Goal: Task Accomplishment & Management: Manage account settings

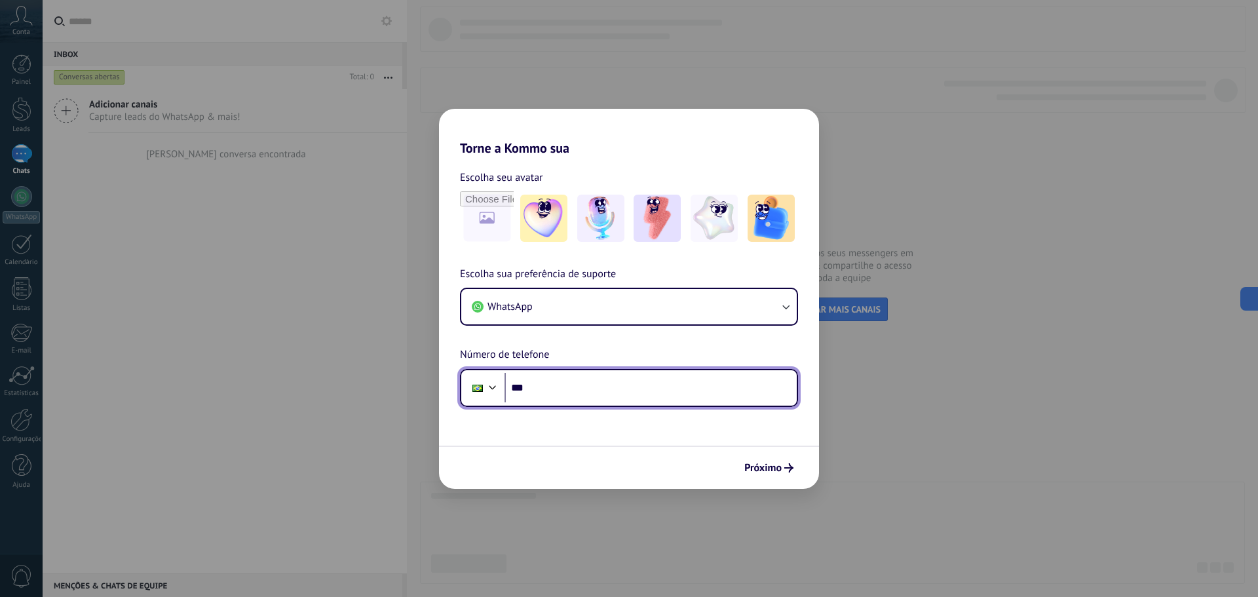
click at [565, 385] on input "***" at bounding box center [650, 388] width 292 height 30
paste input "**********"
type input "**********"
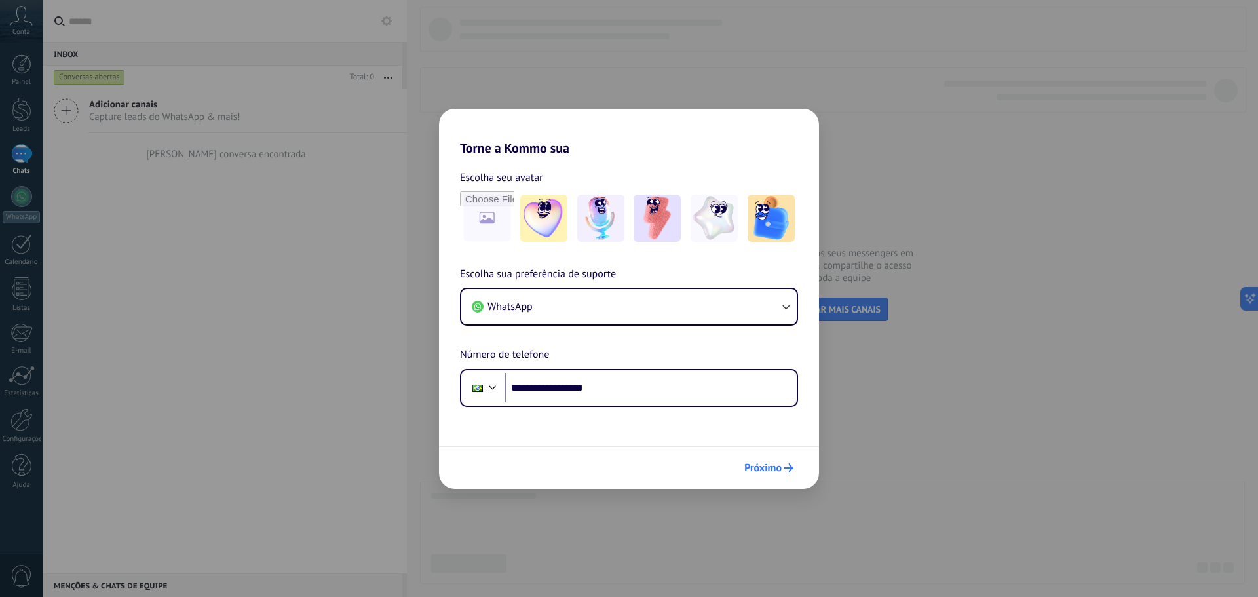
click at [775, 471] on span "Próximo" at bounding box center [762, 467] width 37 height 9
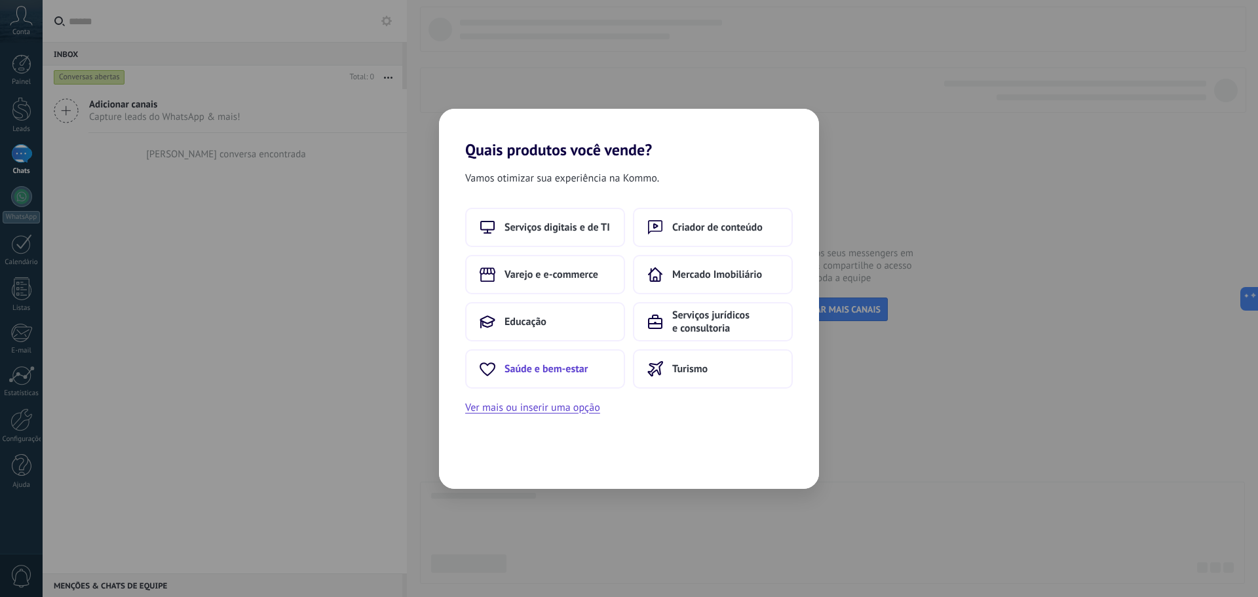
click at [530, 371] on span "Saúde e bem-estar" at bounding box center [545, 368] width 83 height 13
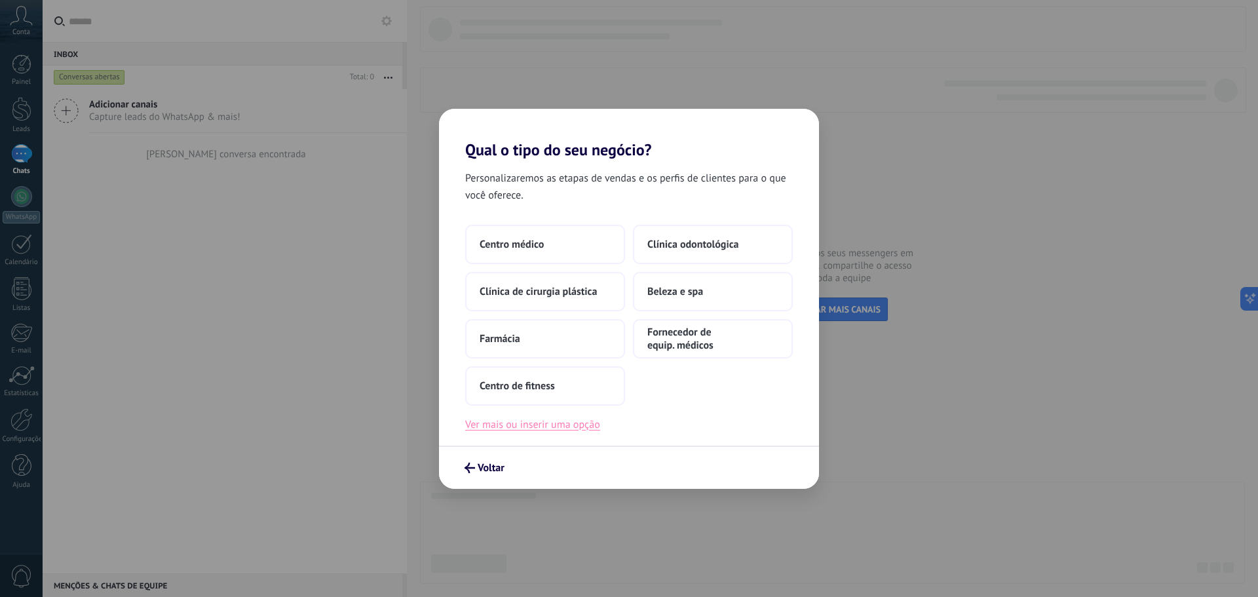
click at [540, 424] on button "Ver mais ou inserir uma opção" at bounding box center [532, 424] width 135 height 17
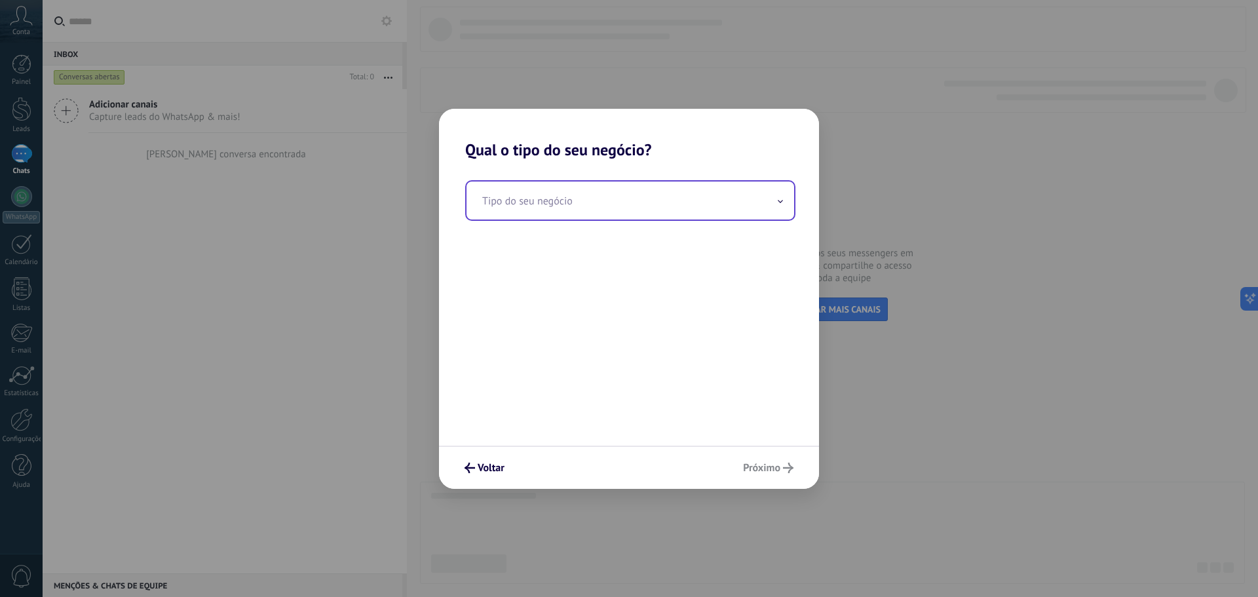
click at [576, 206] on input "text" at bounding box center [630, 200] width 328 height 38
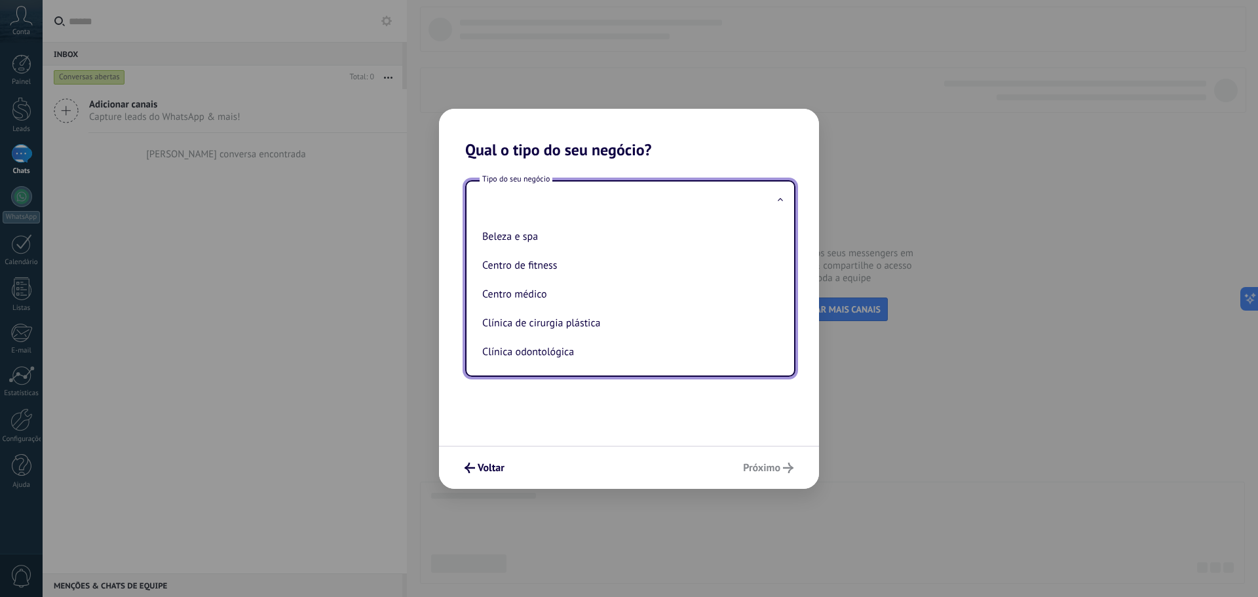
click at [675, 197] on input "text" at bounding box center [630, 200] width 328 height 38
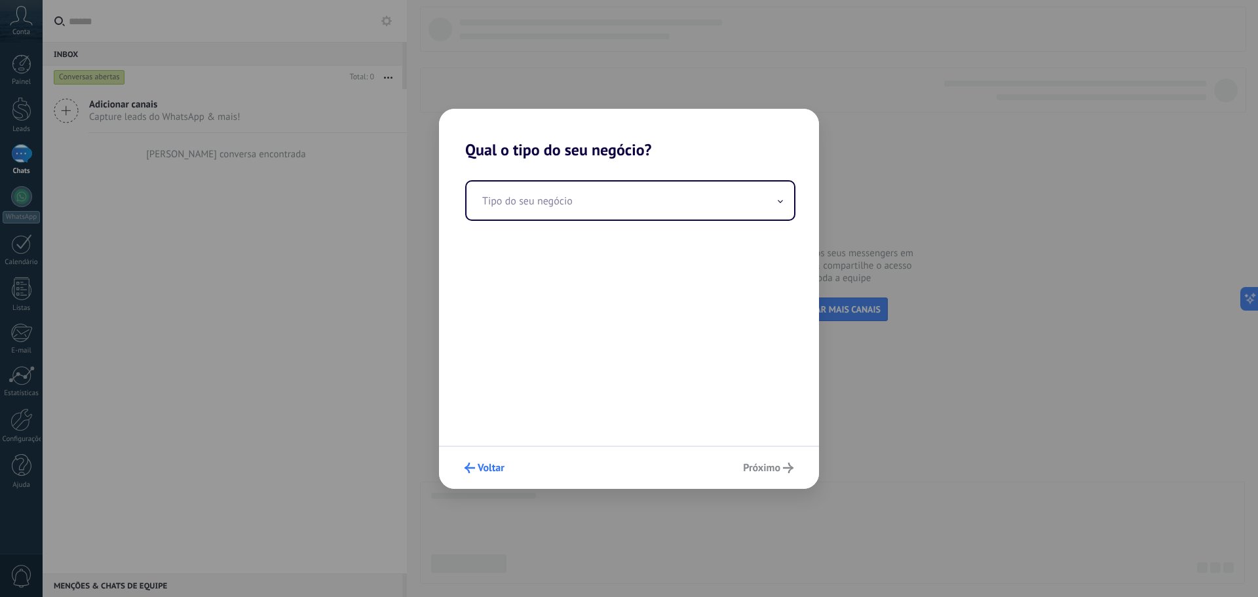
click at [483, 457] on button "Voltar" at bounding box center [485, 468] width 52 height 22
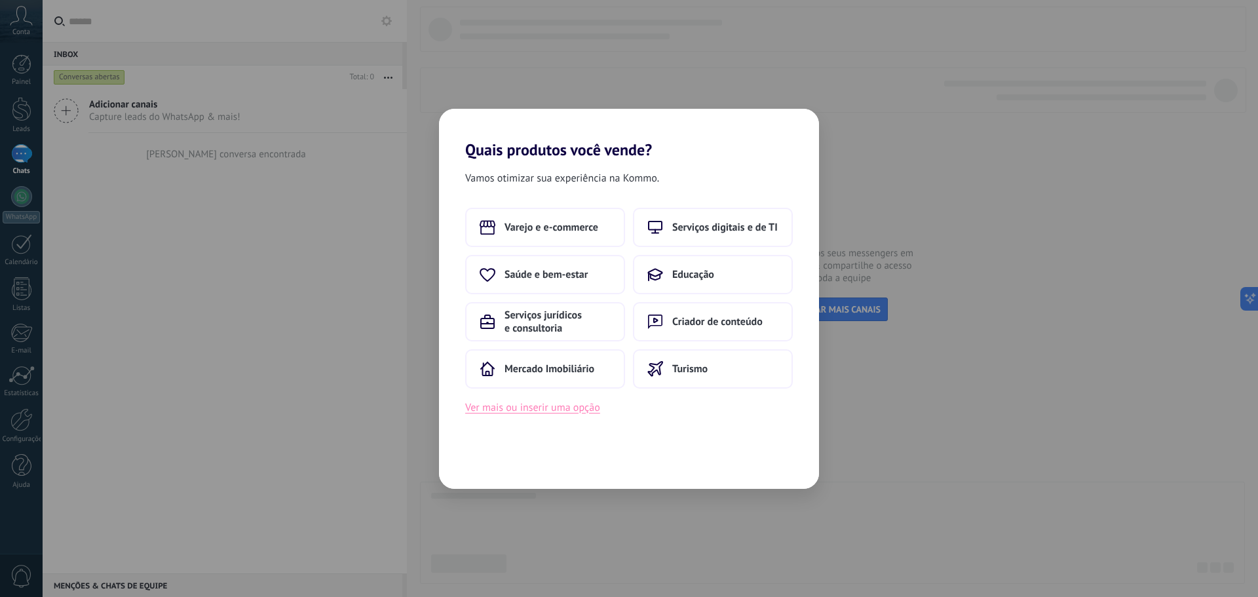
click at [559, 410] on button "Ver mais ou inserir uma opção" at bounding box center [532, 407] width 135 height 17
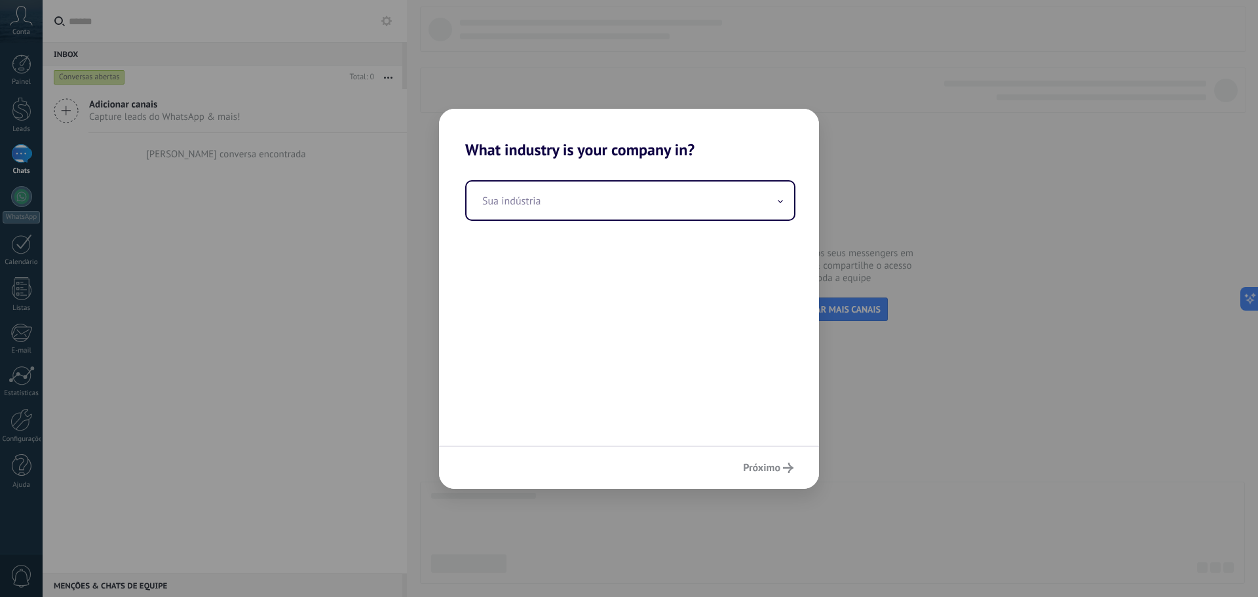
click at [605, 378] on div "Sua indústria" at bounding box center [629, 302] width 380 height 286
click at [764, 466] on div "Próximo" at bounding box center [629, 466] width 380 height 43
click at [645, 170] on div "Sua indústria" at bounding box center [629, 302] width 380 height 286
click at [652, 198] on input "text" at bounding box center [630, 200] width 328 height 38
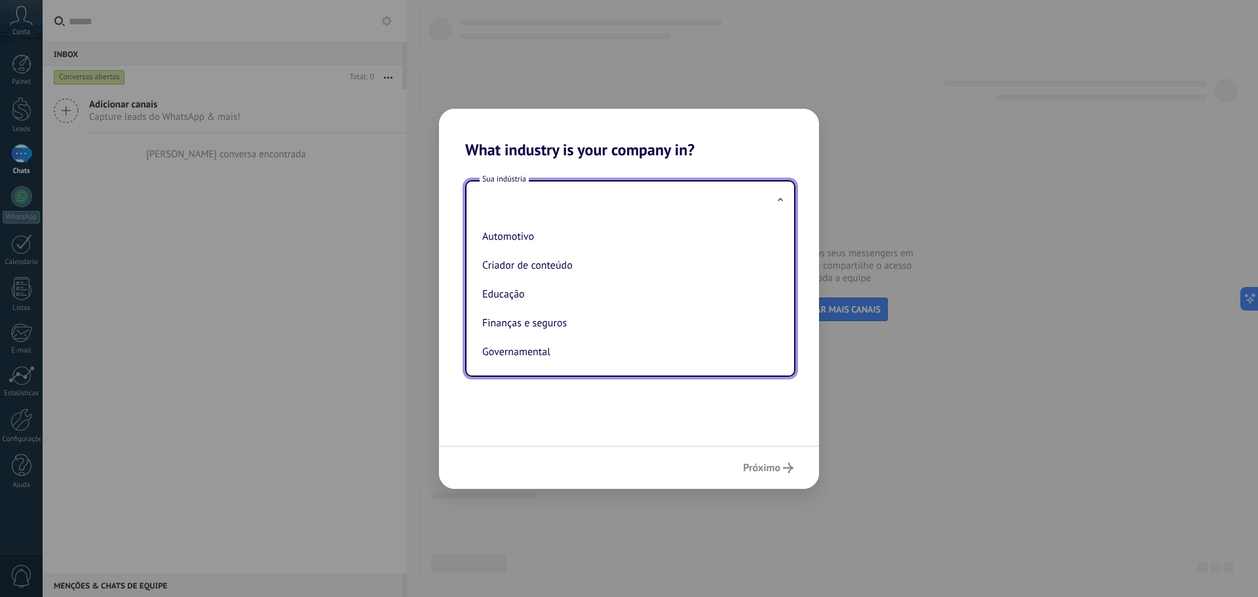
click at [660, 194] on input "text" at bounding box center [630, 200] width 328 height 38
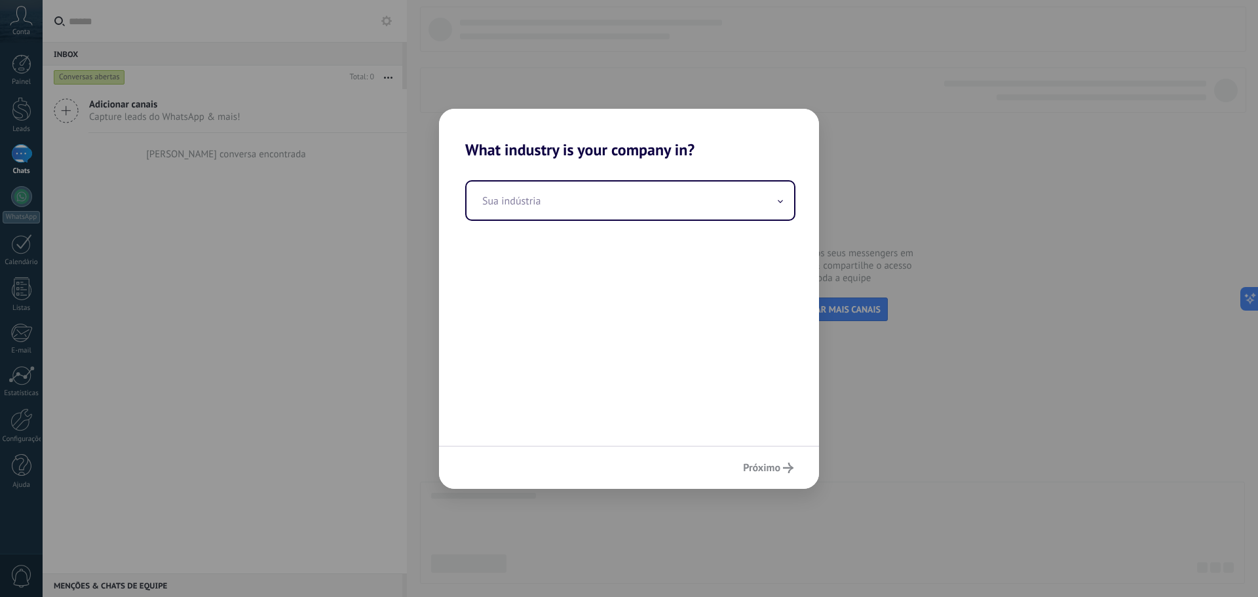
click at [617, 225] on div "Sua indústria" at bounding box center [629, 302] width 380 height 286
click at [643, 203] on input "text" at bounding box center [630, 200] width 328 height 38
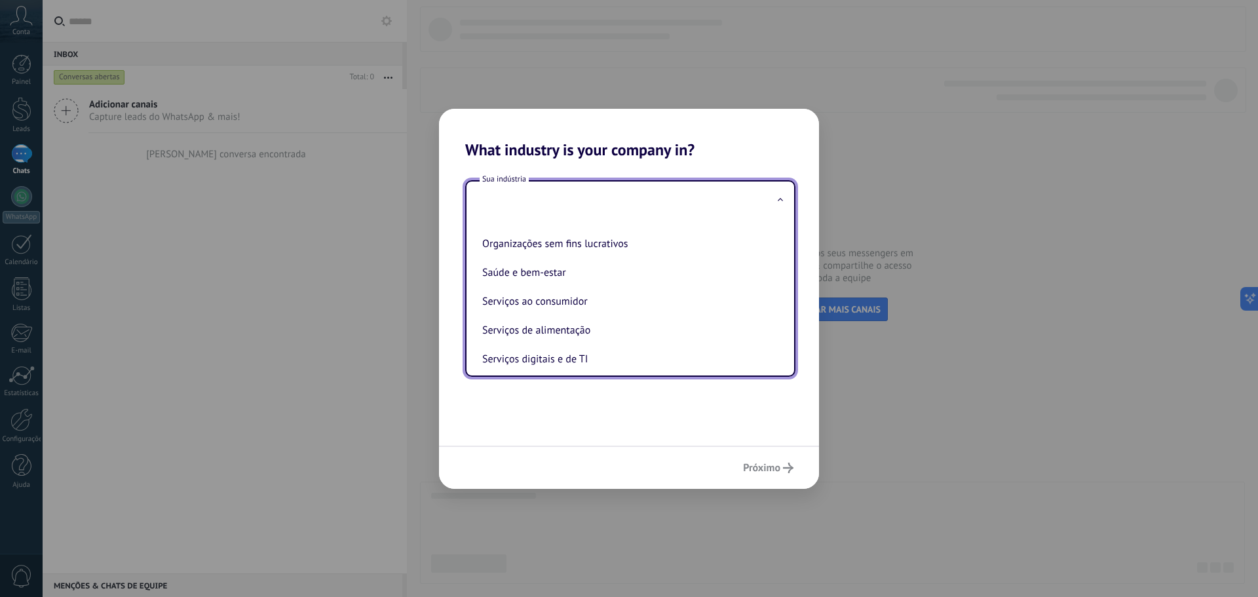
scroll to position [197, 0]
click at [542, 265] on li "Saúde e bem-estar" at bounding box center [627, 270] width 301 height 29
type input "**********"
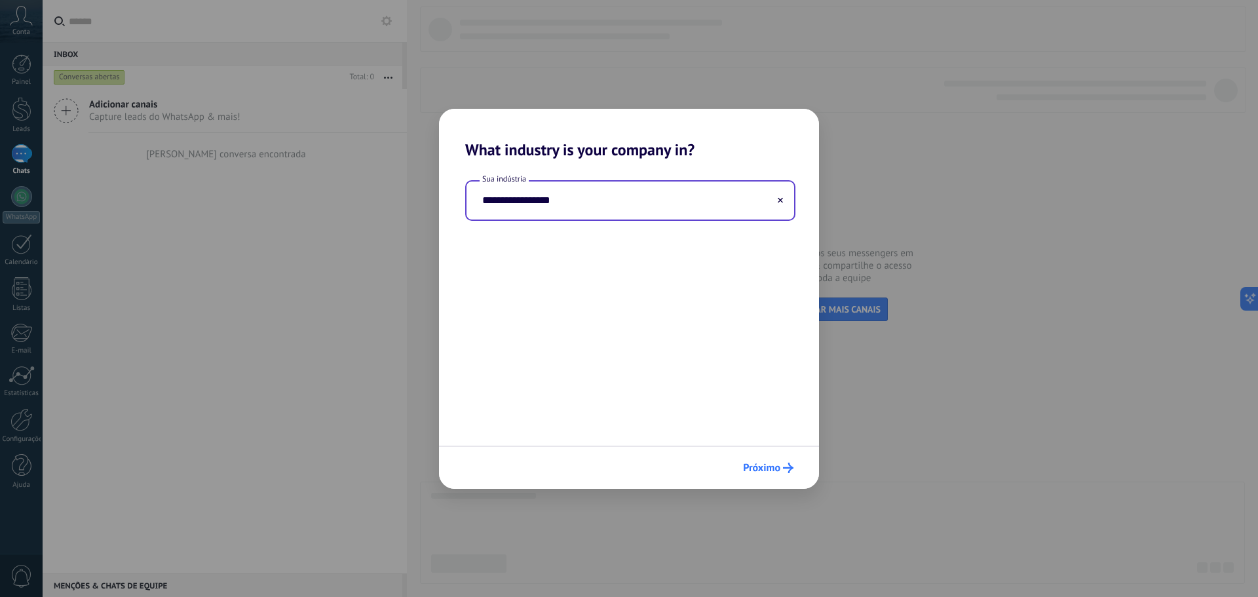
click at [778, 468] on span "Próximo" at bounding box center [761, 467] width 37 height 9
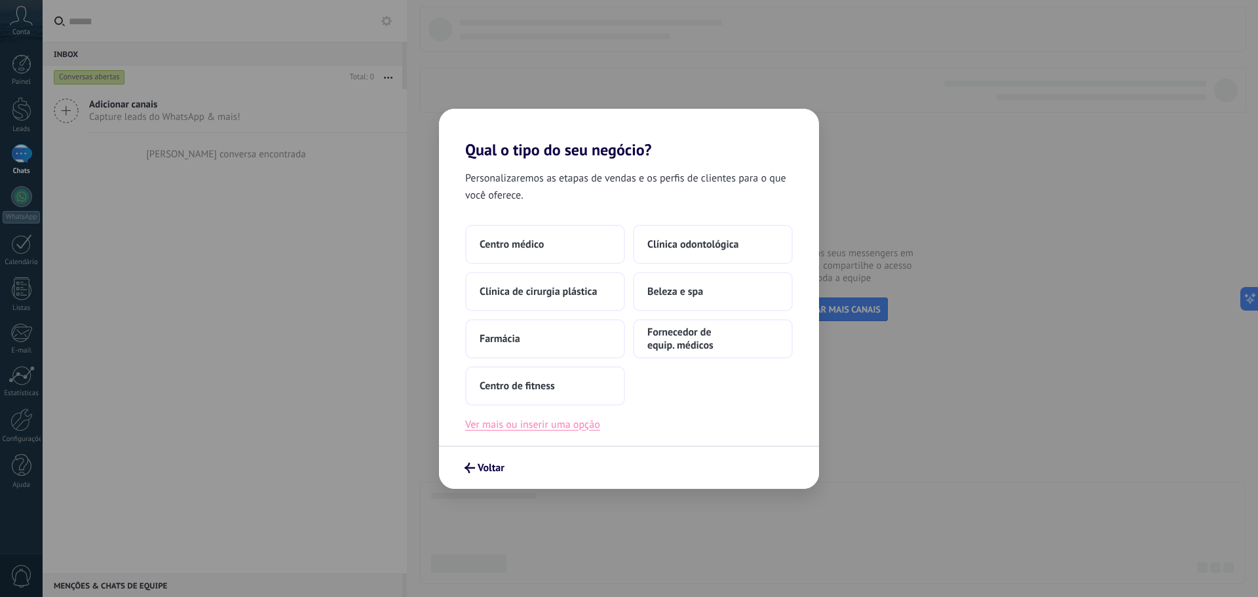
click at [554, 426] on button "Ver mais ou inserir uma opção" at bounding box center [532, 424] width 135 height 17
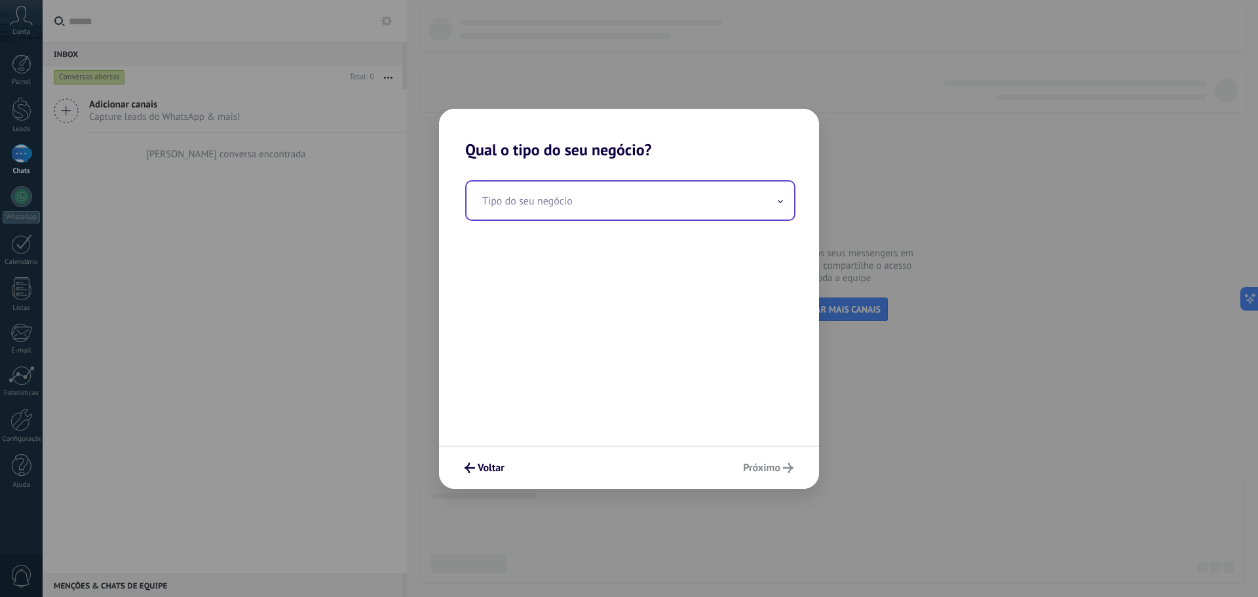
drag, startPoint x: 631, startPoint y: 215, endPoint x: 634, endPoint y: 206, distance: 8.9
click at [632, 212] on input "text" at bounding box center [630, 200] width 328 height 38
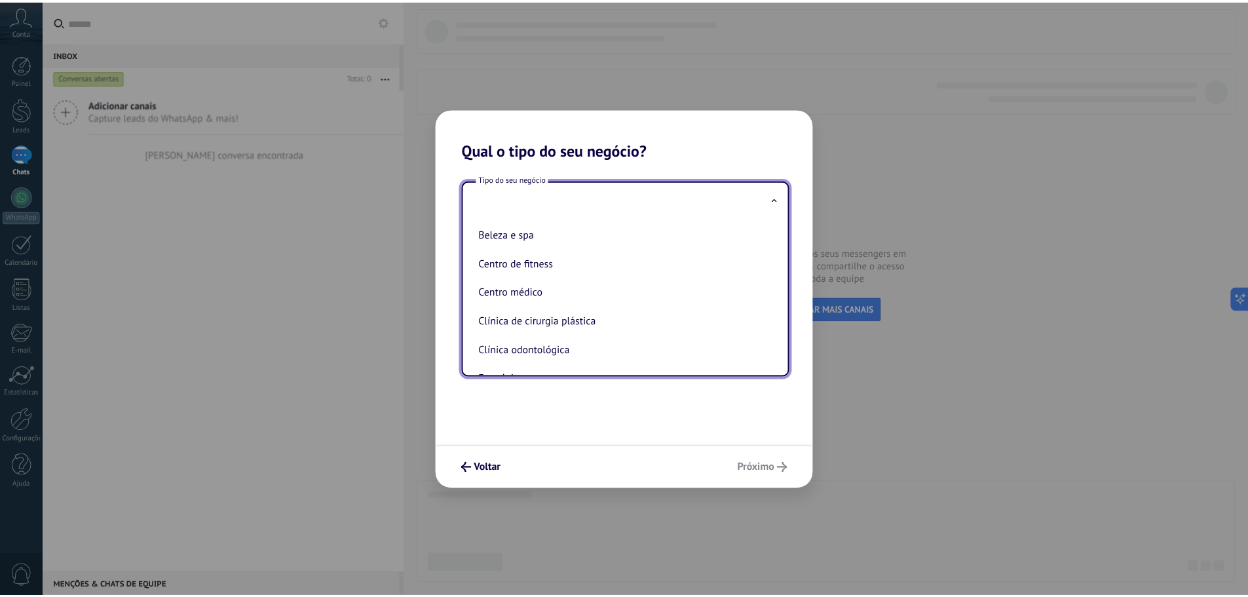
scroll to position [0, 0]
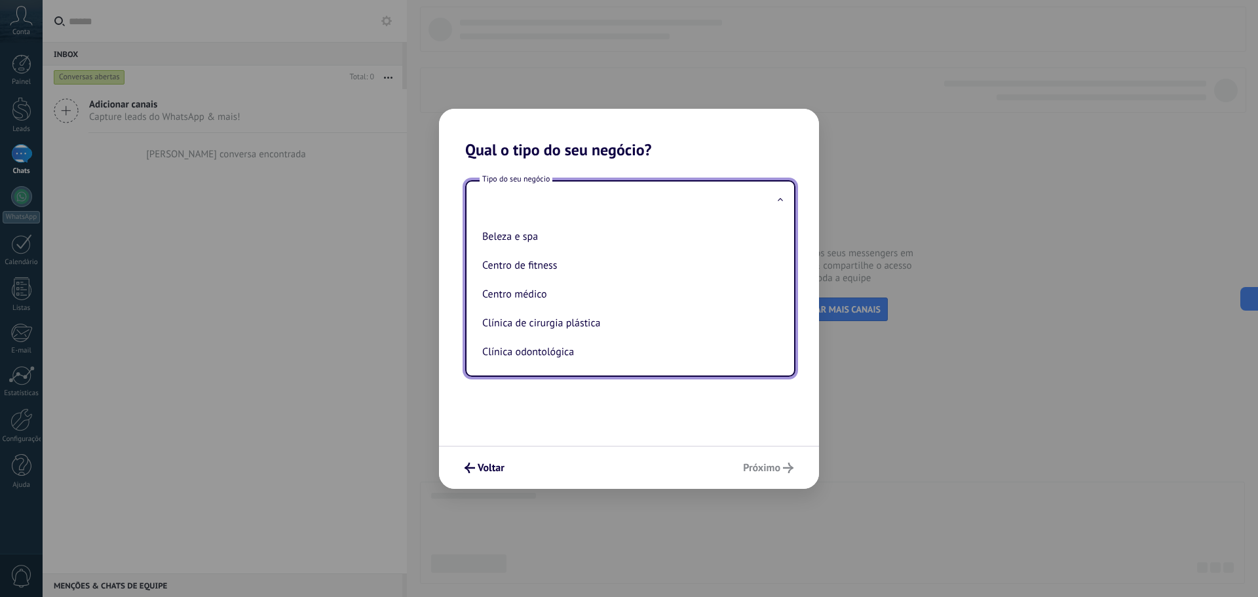
click at [578, 415] on div "Tipo do seu negócio Beleza e spa Centro de fitness Centro médico Clínica de cir…" at bounding box center [629, 302] width 380 height 286
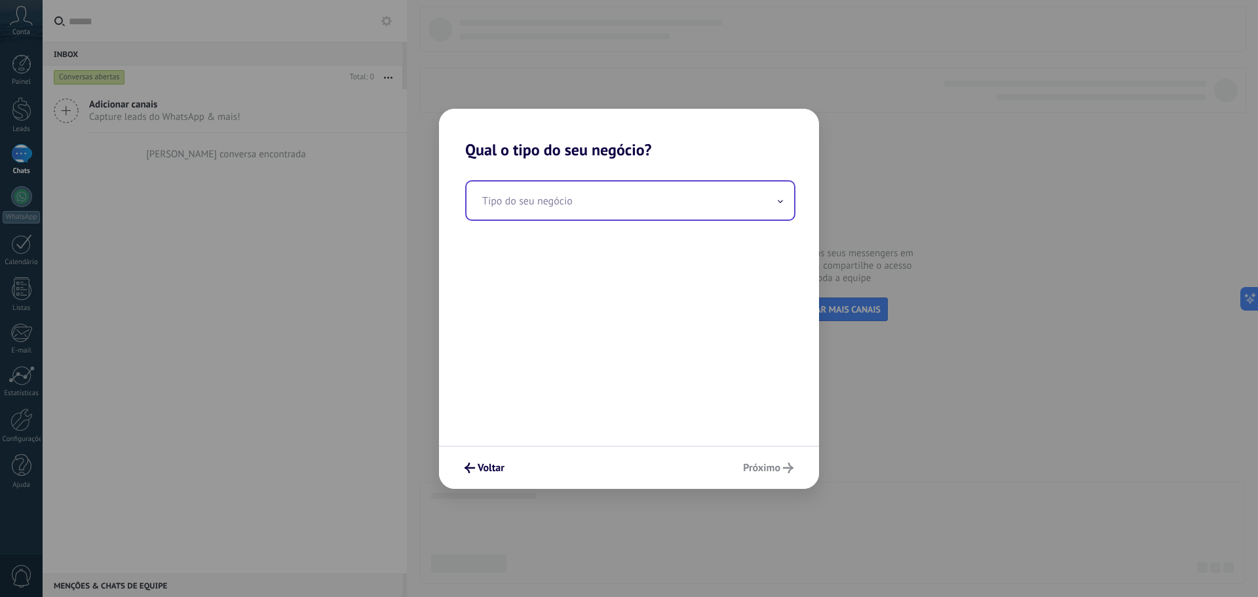
click at [567, 204] on input "text" at bounding box center [630, 200] width 328 height 38
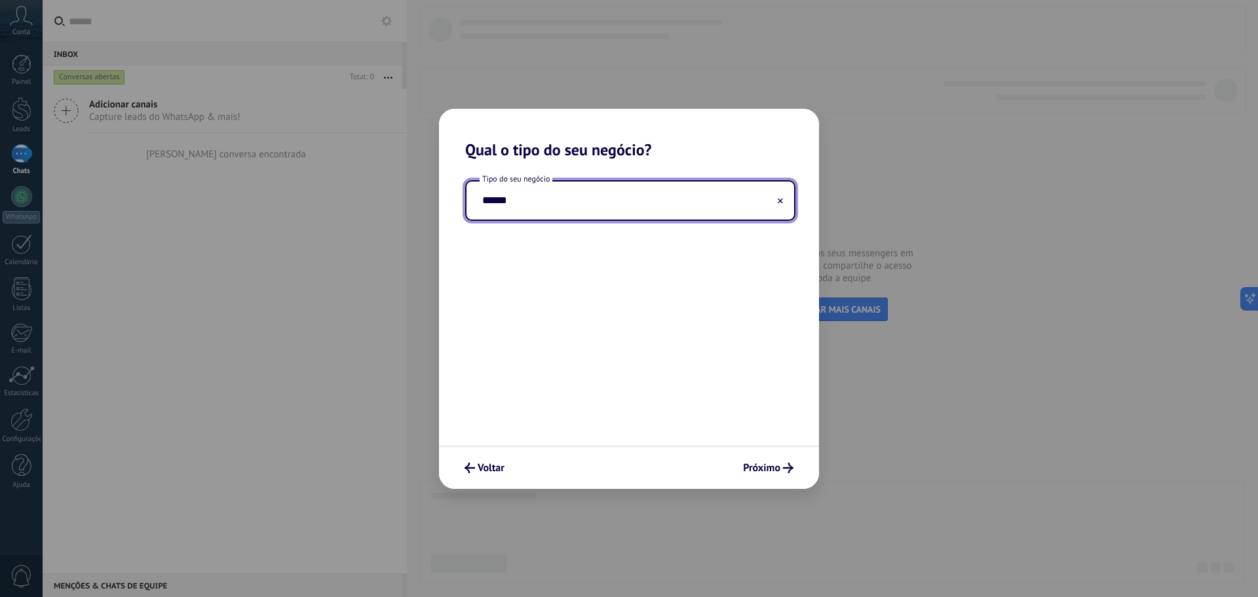
type input "*******"
drag, startPoint x: 567, startPoint y: 204, endPoint x: 424, endPoint y: 204, distance: 142.1
click at [424, 204] on div "Qual o tipo do seu negócio? Tipo do seu negócio ******* Voltar Próximo" at bounding box center [629, 298] width 1258 height 597
type input "**********"
click at [772, 466] on span "Próximo" at bounding box center [761, 467] width 37 height 9
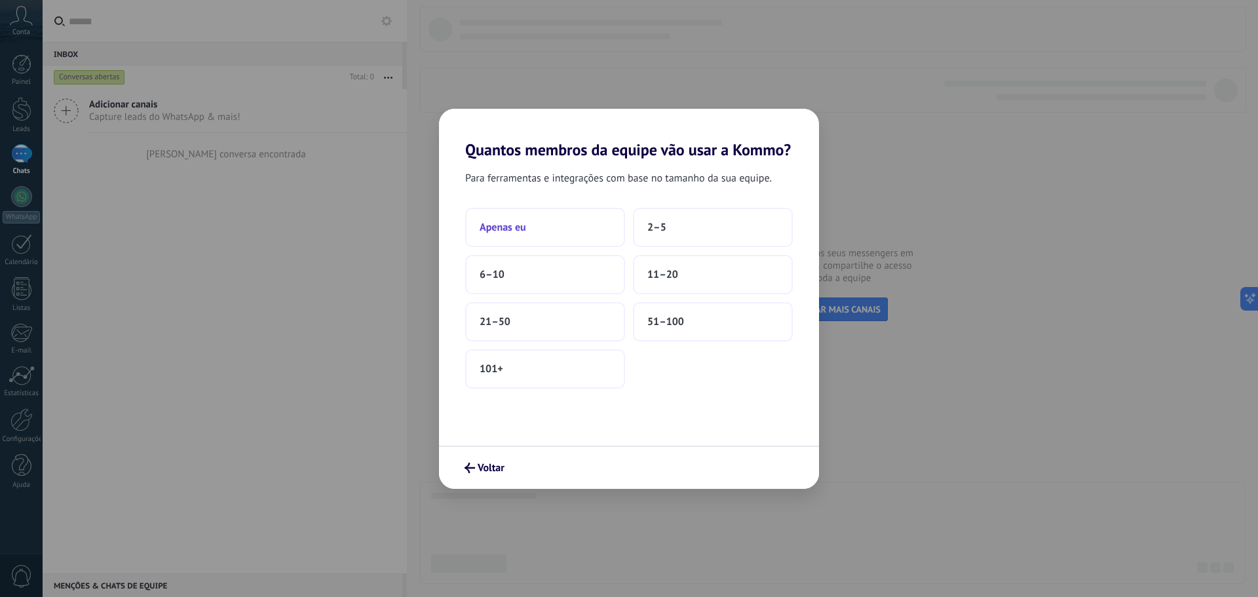
click at [530, 224] on button "Apenas eu" at bounding box center [545, 227] width 160 height 39
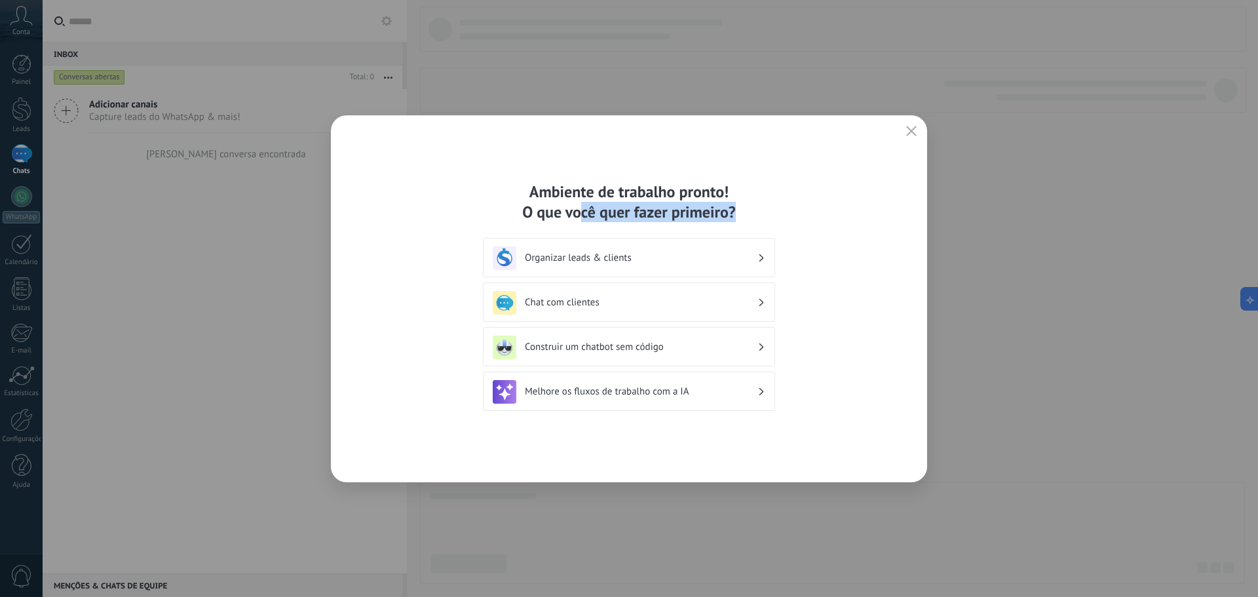
drag, startPoint x: 616, startPoint y: 218, endPoint x: 764, endPoint y: 209, distance: 148.3
click at [755, 210] on div "Ambiente de trabalho pronto! O que você quer fazer primeiro?" at bounding box center [629, 201] width 292 height 41
click at [765, 209] on div "Ambiente de trabalho pronto! O que você quer fazer primeiro?" at bounding box center [629, 201] width 292 height 41
click at [666, 261] on h3 "Organizar leads & clients" at bounding box center [641, 258] width 233 height 12
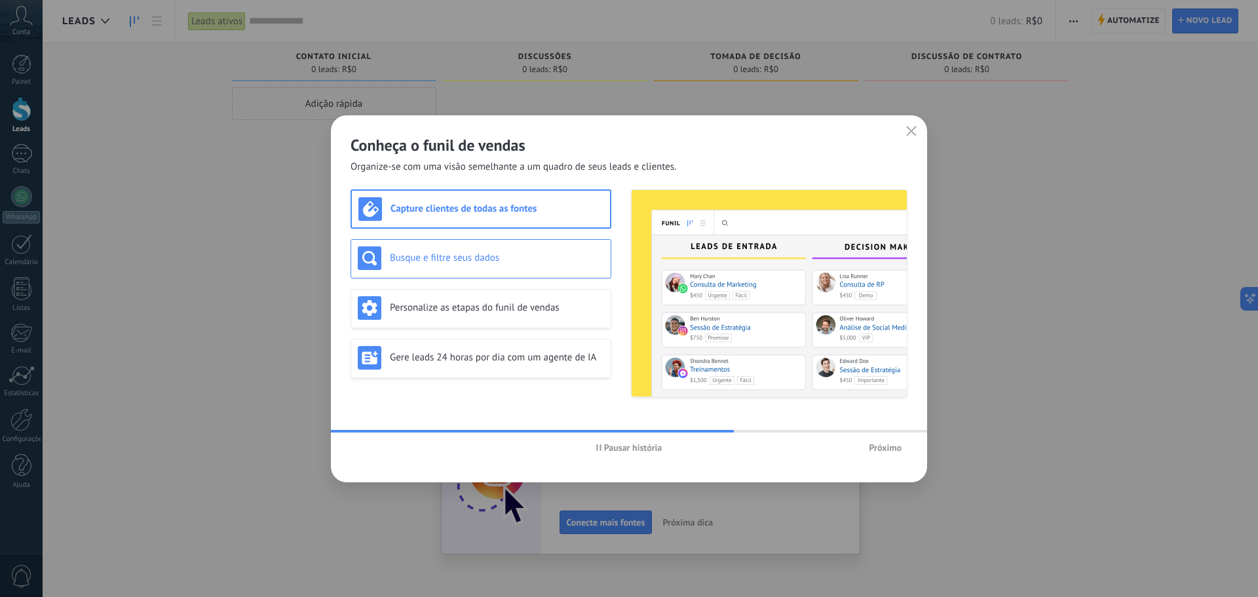
click at [444, 258] on h3 "Busque e filtre seus dados" at bounding box center [497, 258] width 214 height 12
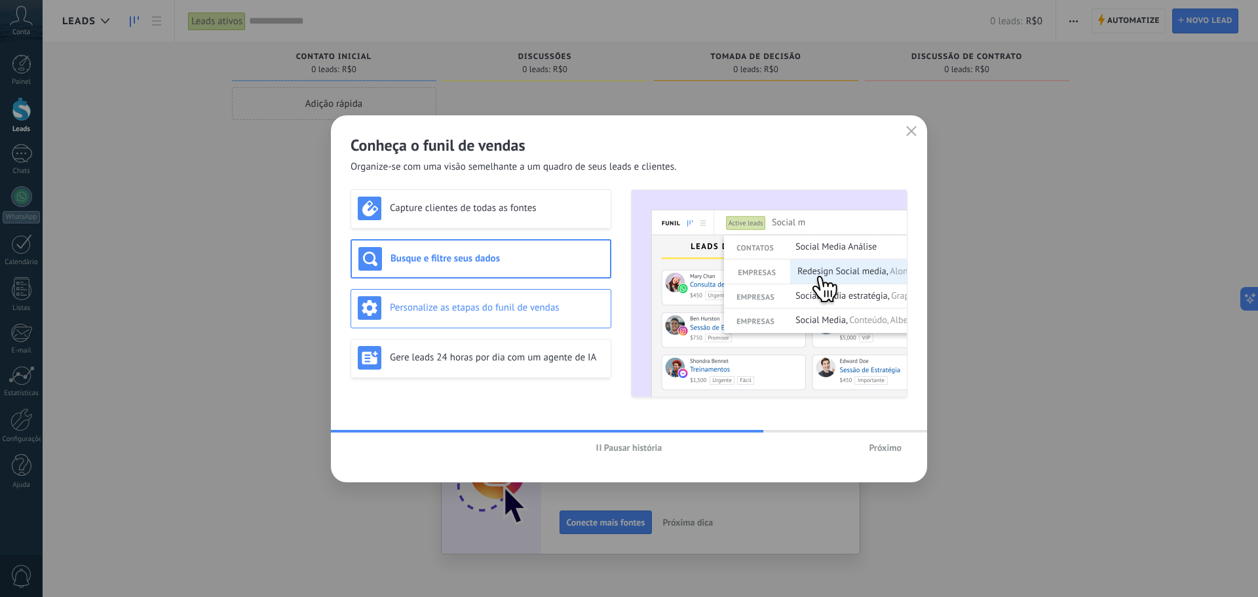
click at [461, 298] on div "Personalize as etapas do funil de vendas" at bounding box center [481, 308] width 246 height 24
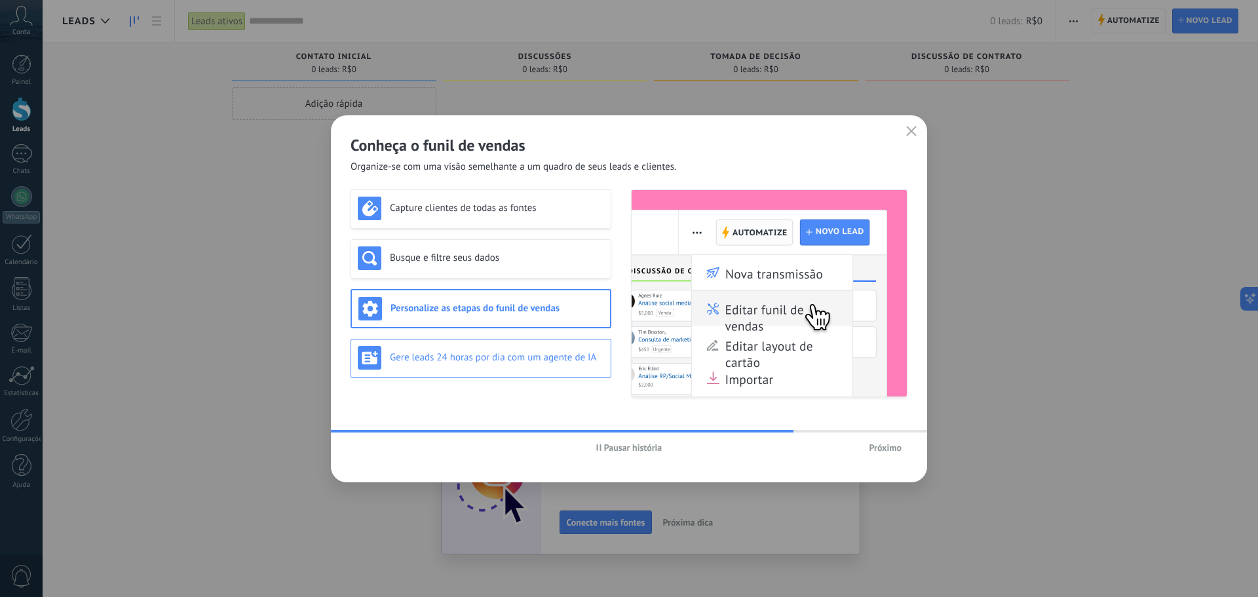
click at [470, 342] on div "Gere leads 24 horas por dia com um agente de IA" at bounding box center [480, 358] width 261 height 39
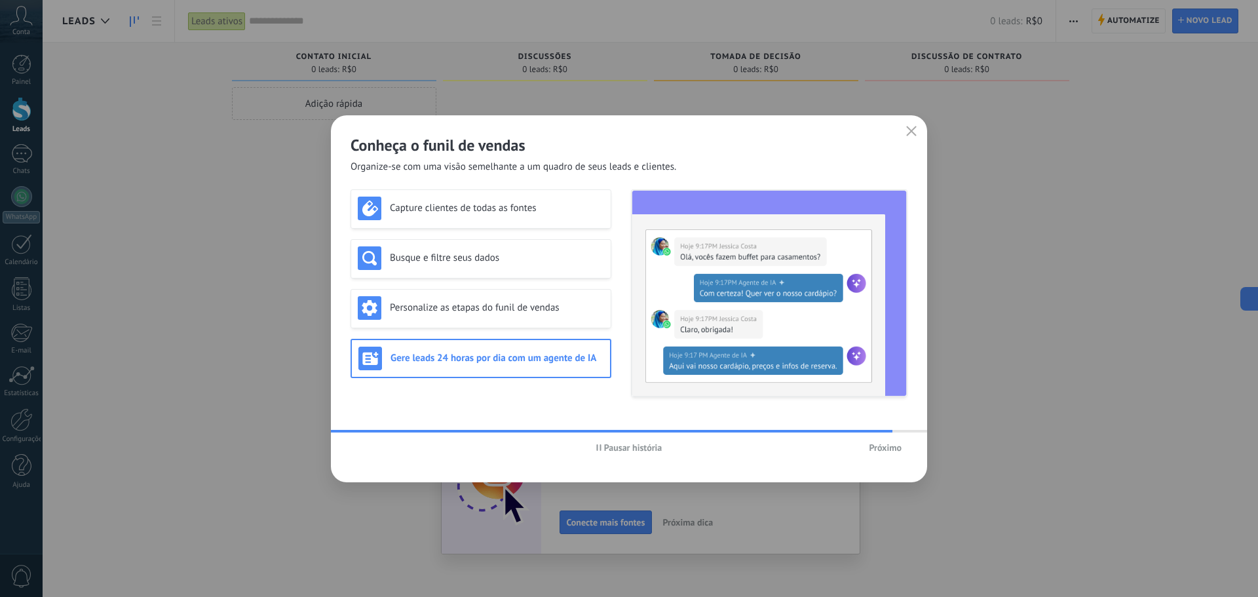
click at [888, 447] on span "Próximo" at bounding box center [885, 447] width 33 height 9
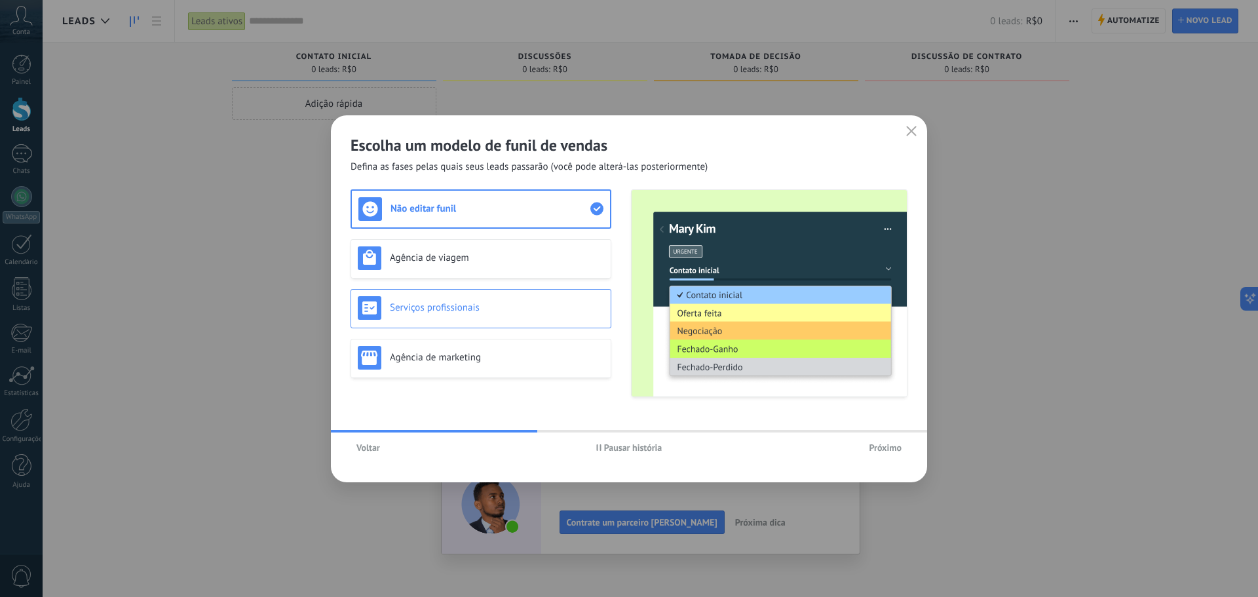
click at [470, 308] on h3 "Serviços profissionais" at bounding box center [497, 307] width 214 height 12
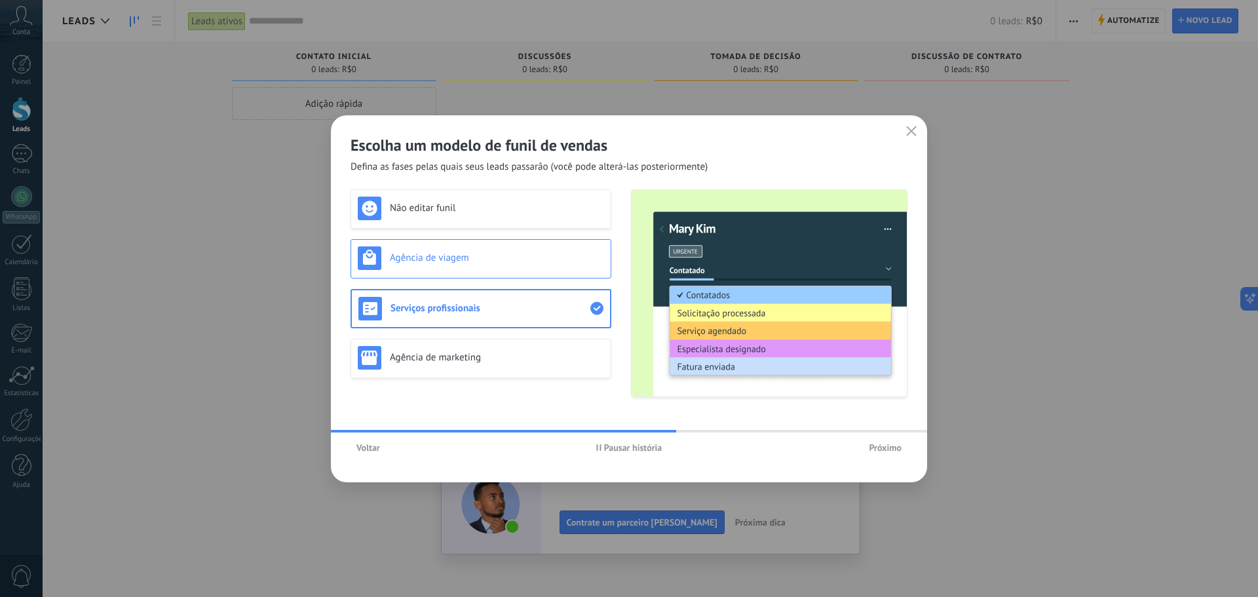
click at [483, 269] on div "Agência de viagem" at bounding box center [481, 258] width 246 height 24
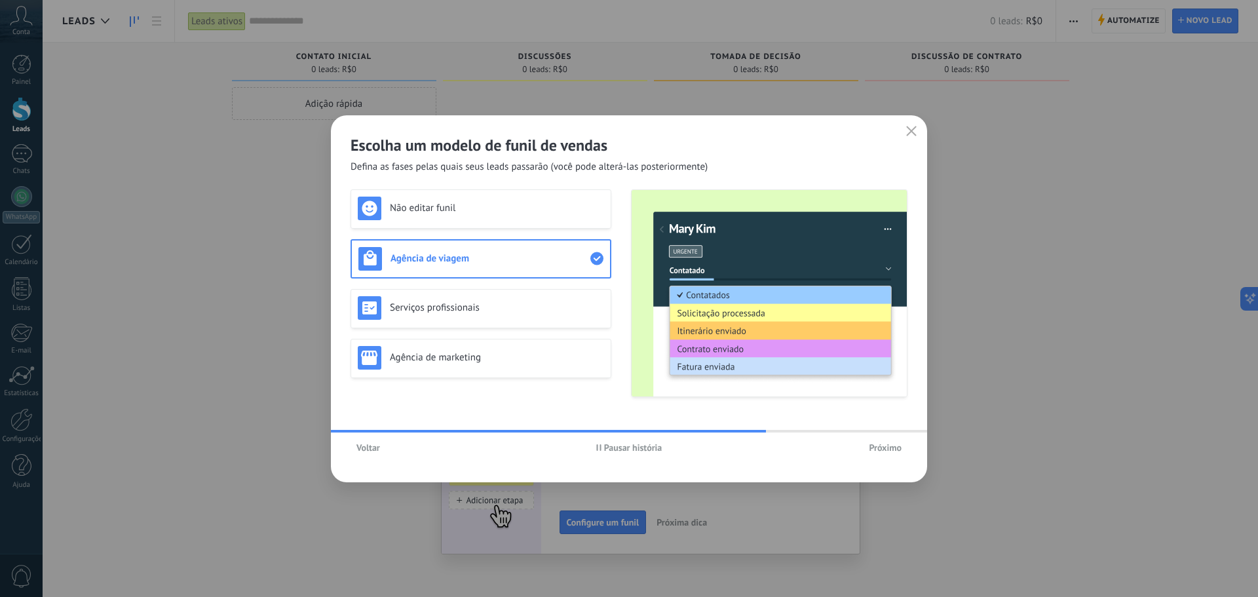
click at [597, 448] on use "button" at bounding box center [598, 447] width 5 height 7
click at [476, 221] on div "Não editar funil" at bounding box center [480, 208] width 261 height 39
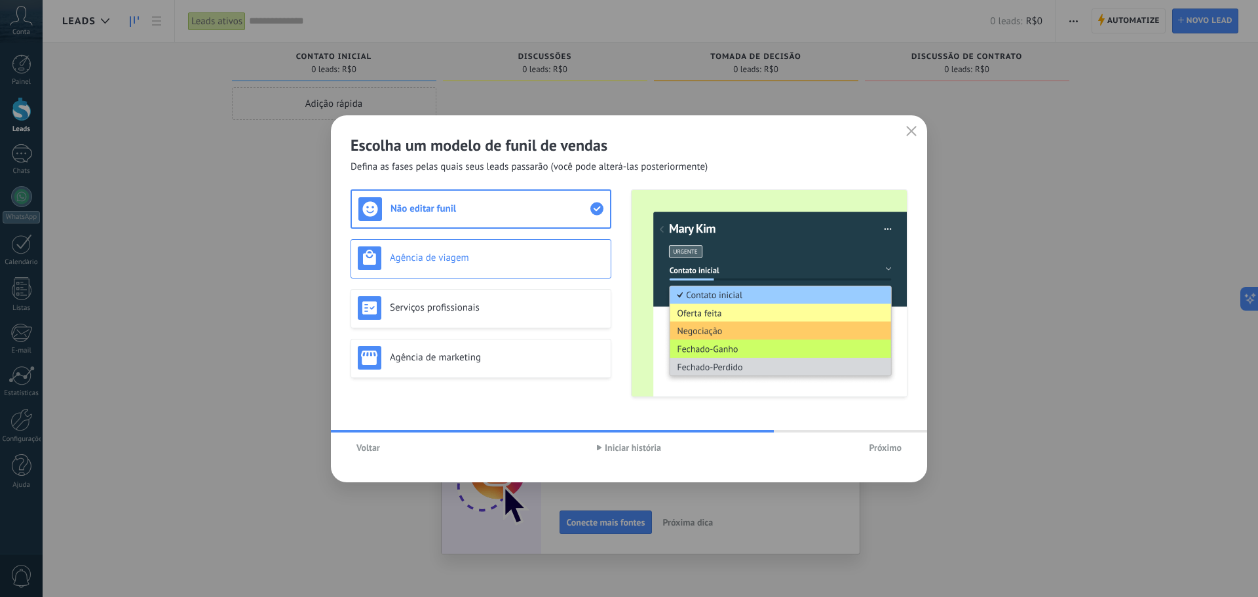
click at [473, 250] on div "Agência de viagem" at bounding box center [481, 258] width 246 height 24
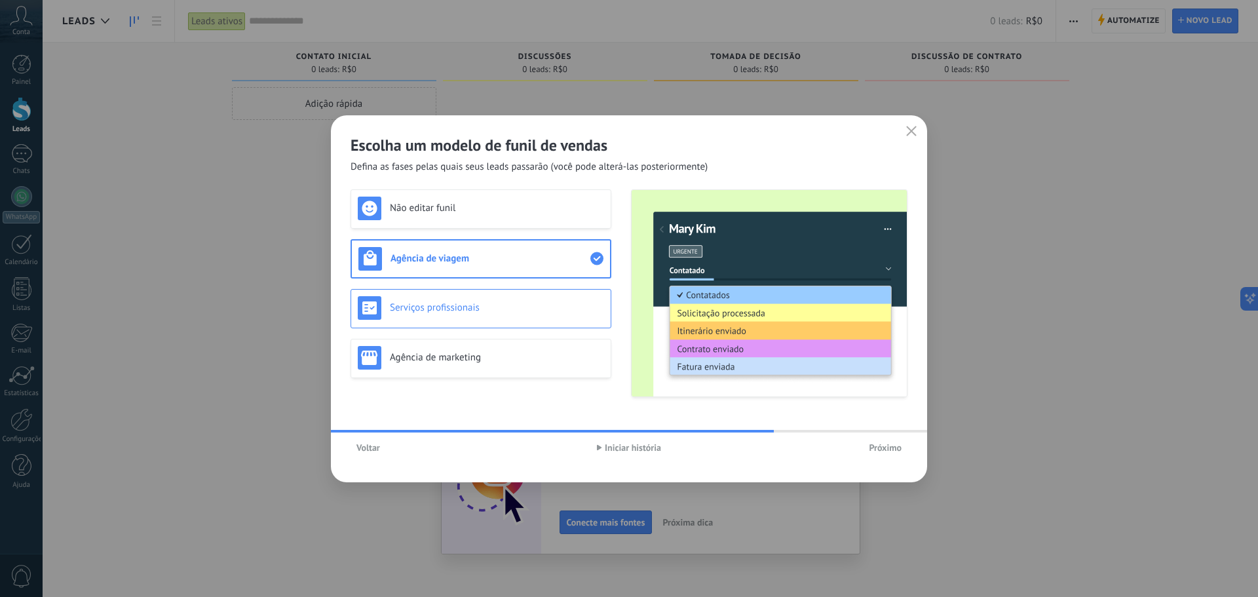
click at [488, 316] on div "Serviços profissionais" at bounding box center [481, 308] width 246 height 24
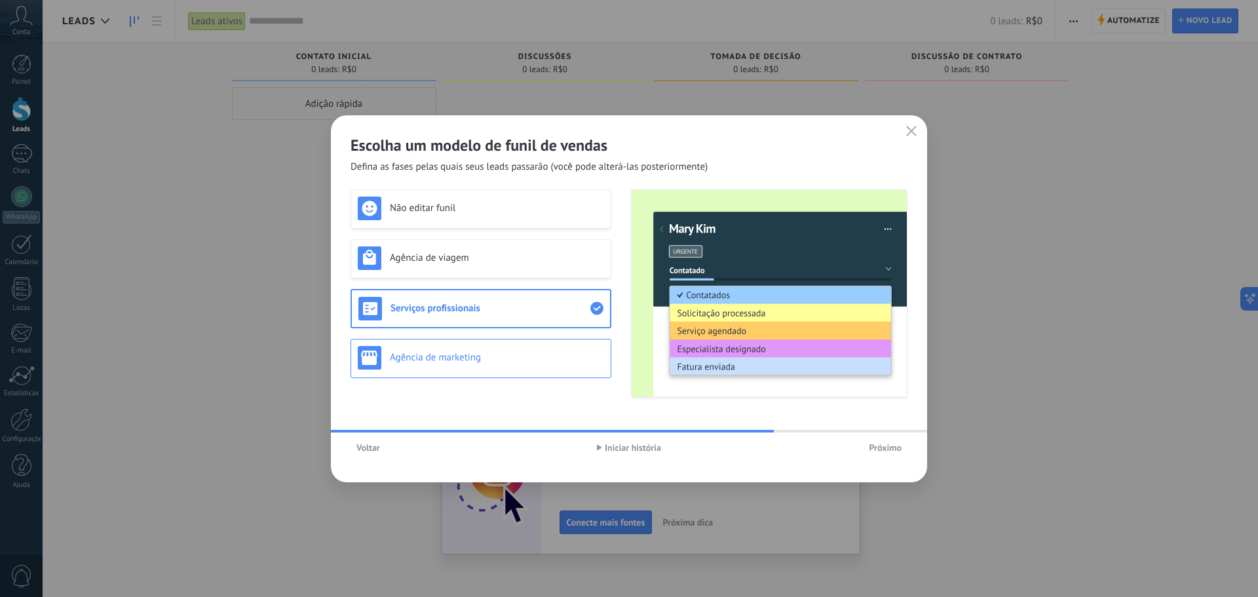
click at [485, 360] on h3 "Agência de marketing" at bounding box center [497, 357] width 214 height 12
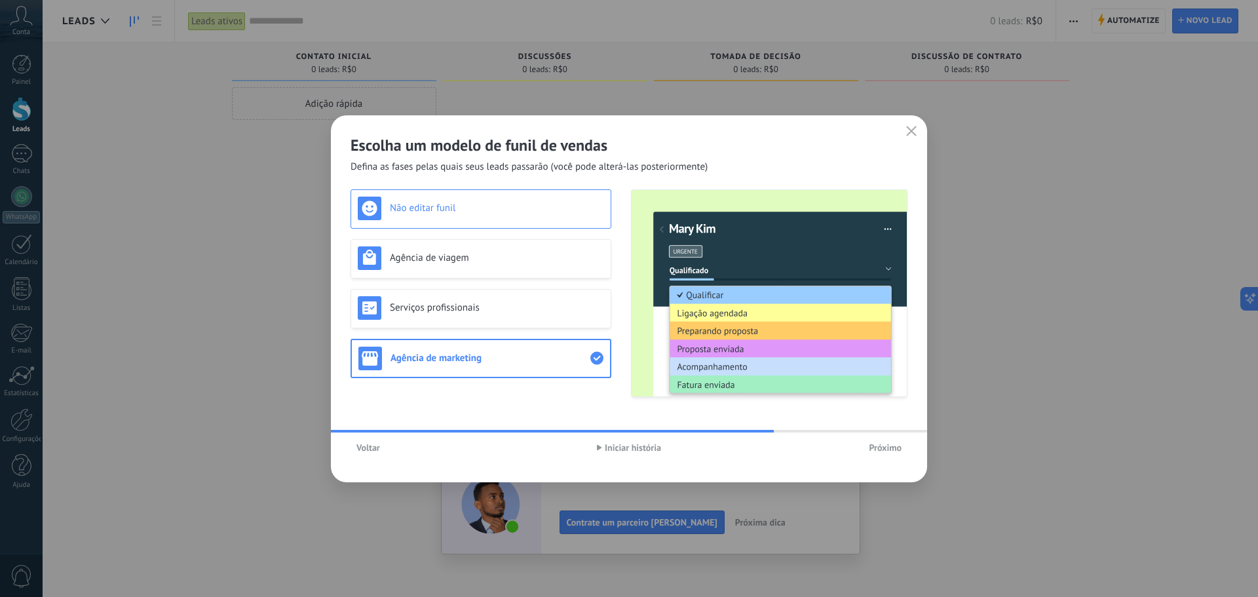
click at [499, 206] on h3 "Não editar funil" at bounding box center [497, 208] width 214 height 12
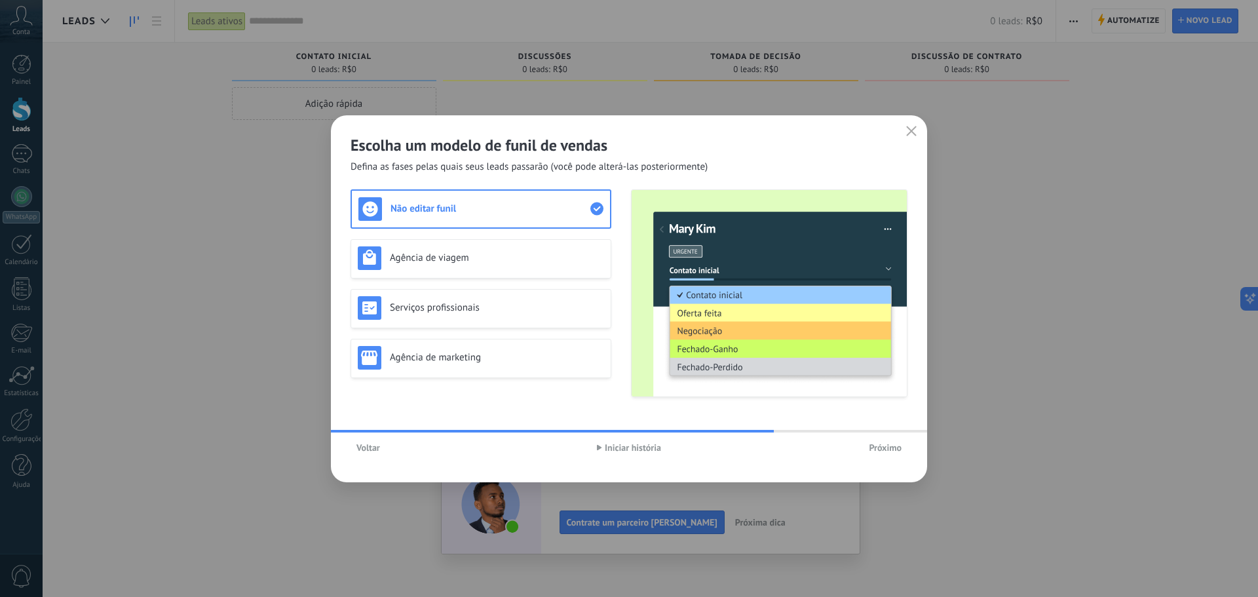
click at [877, 445] on span "Próximo" at bounding box center [885, 447] width 33 height 9
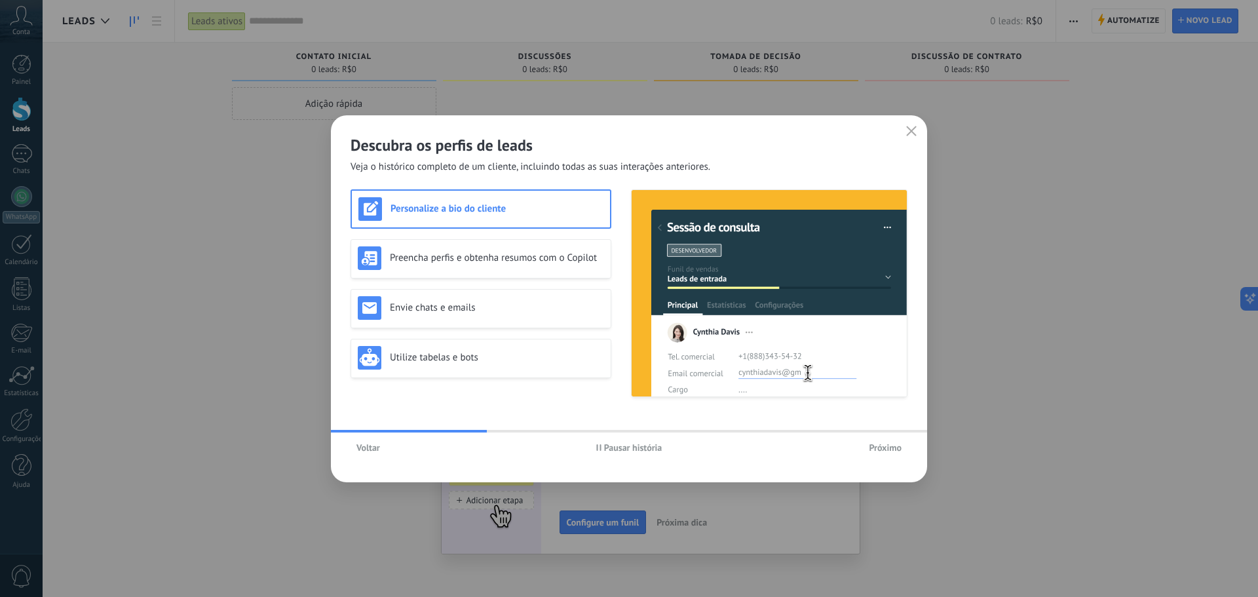
click at [616, 445] on span "Pausar história" at bounding box center [633, 447] width 58 height 9
click at [523, 258] on h3 "Preencha perfis e obtenha resumos com o Copilot" at bounding box center [497, 258] width 214 height 12
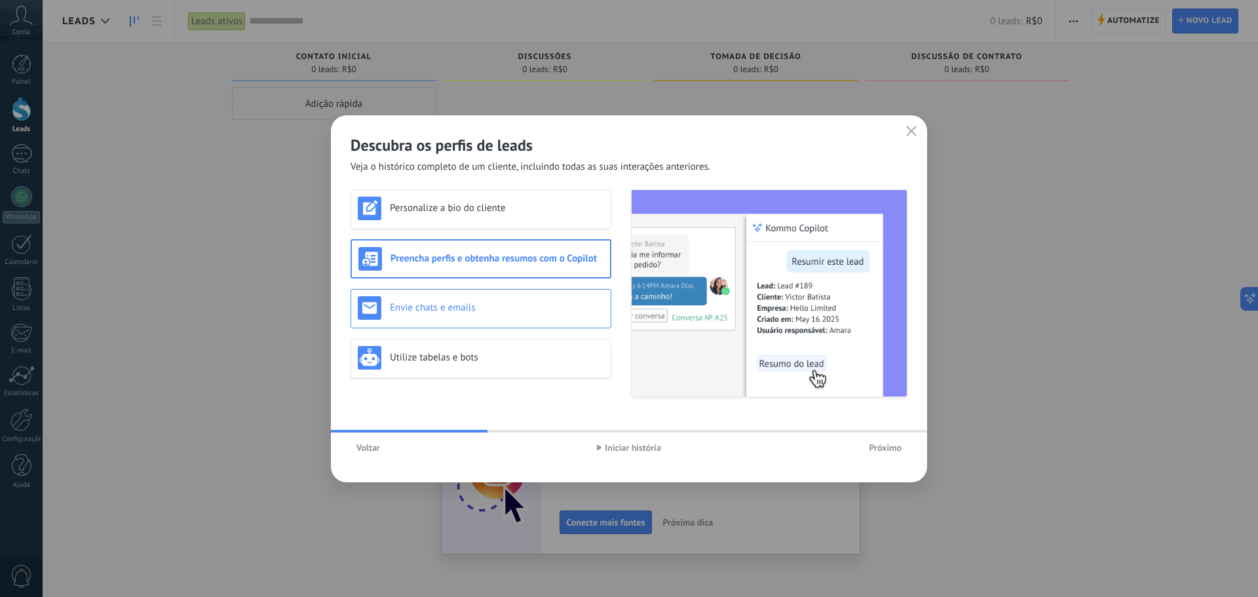
click at [501, 307] on h3 "Envie chats e emails" at bounding box center [497, 307] width 214 height 12
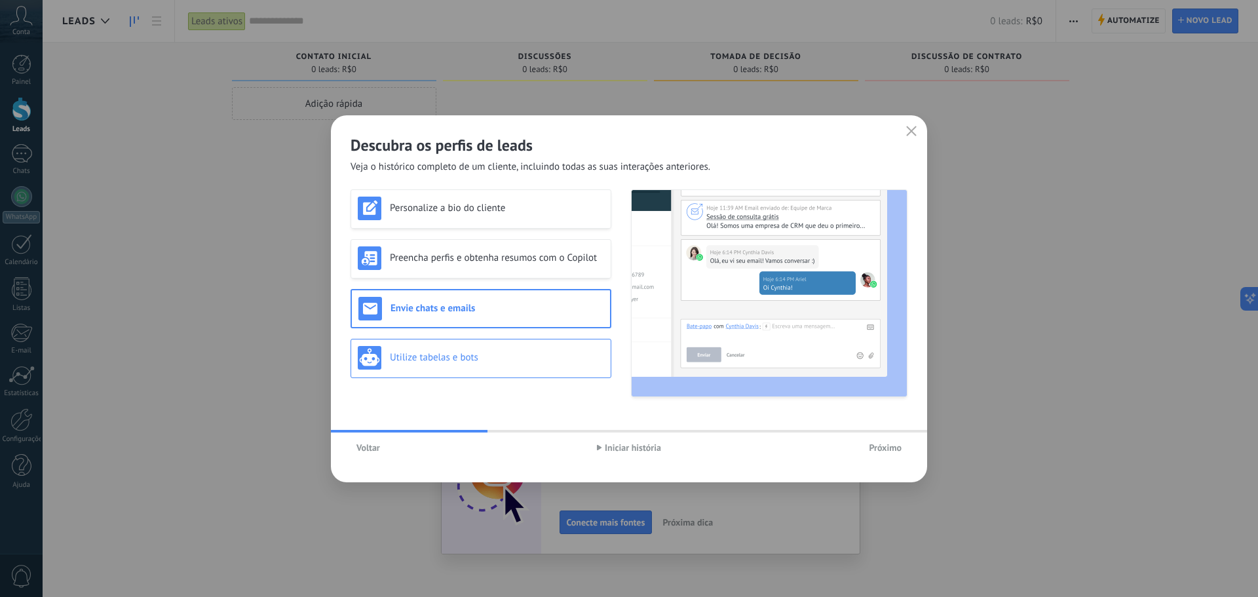
click at [497, 359] on h3 "Utilize tabelas e bots" at bounding box center [497, 357] width 214 height 12
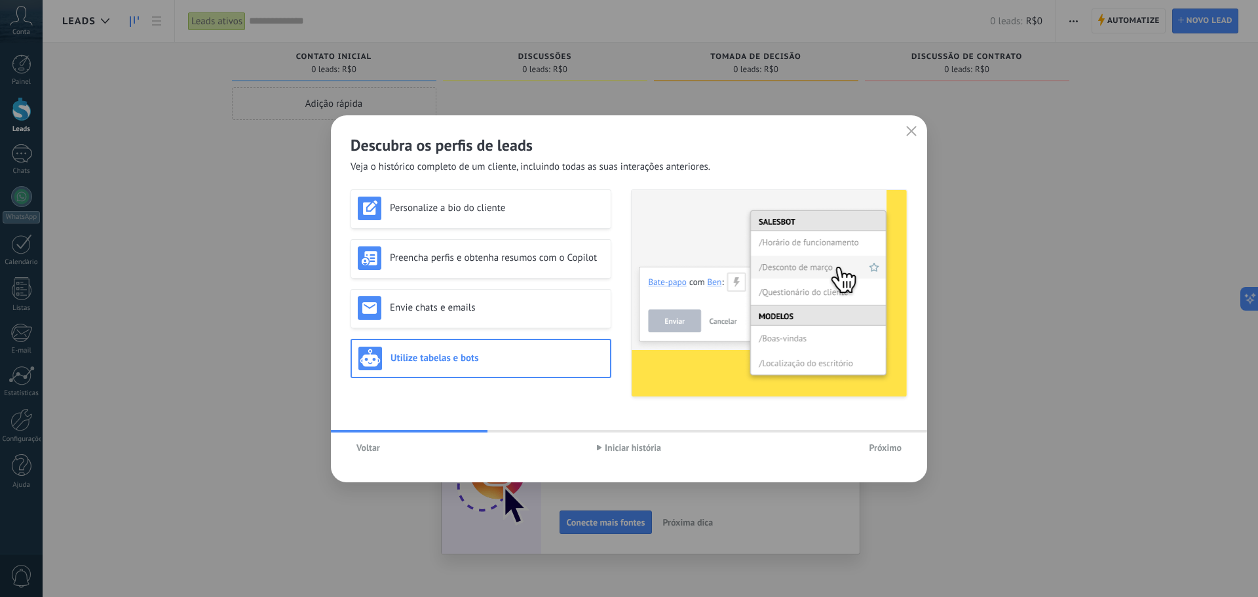
click at [886, 443] on span "Próximo" at bounding box center [885, 447] width 33 height 9
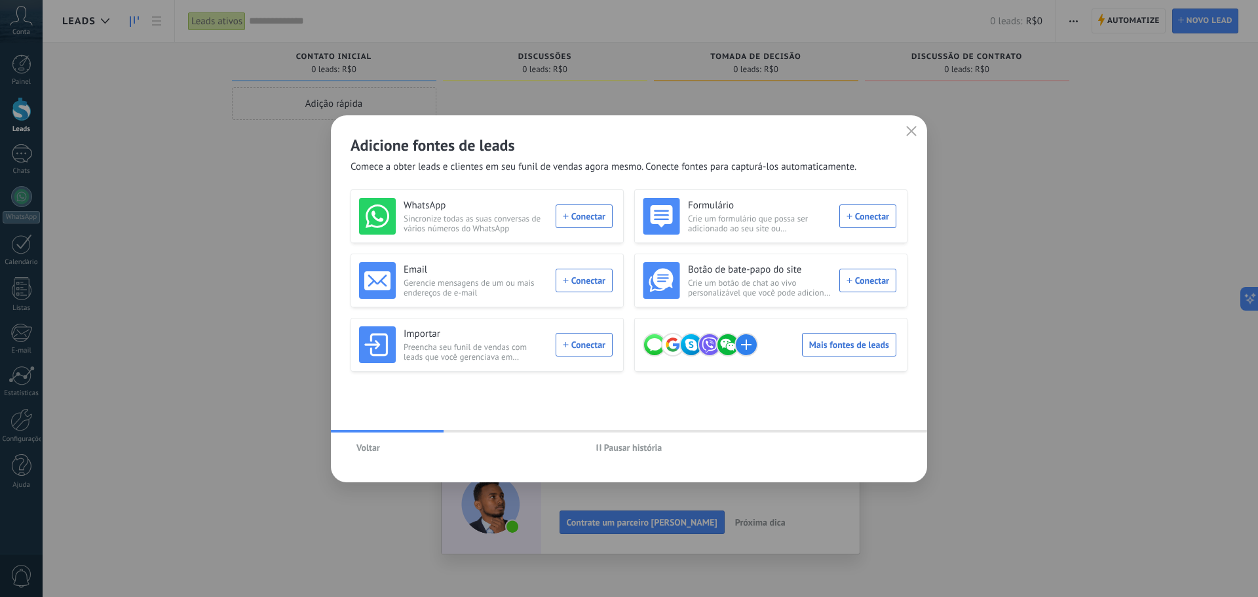
click at [601, 451] on span "Pausar história" at bounding box center [629, 447] width 66 height 9
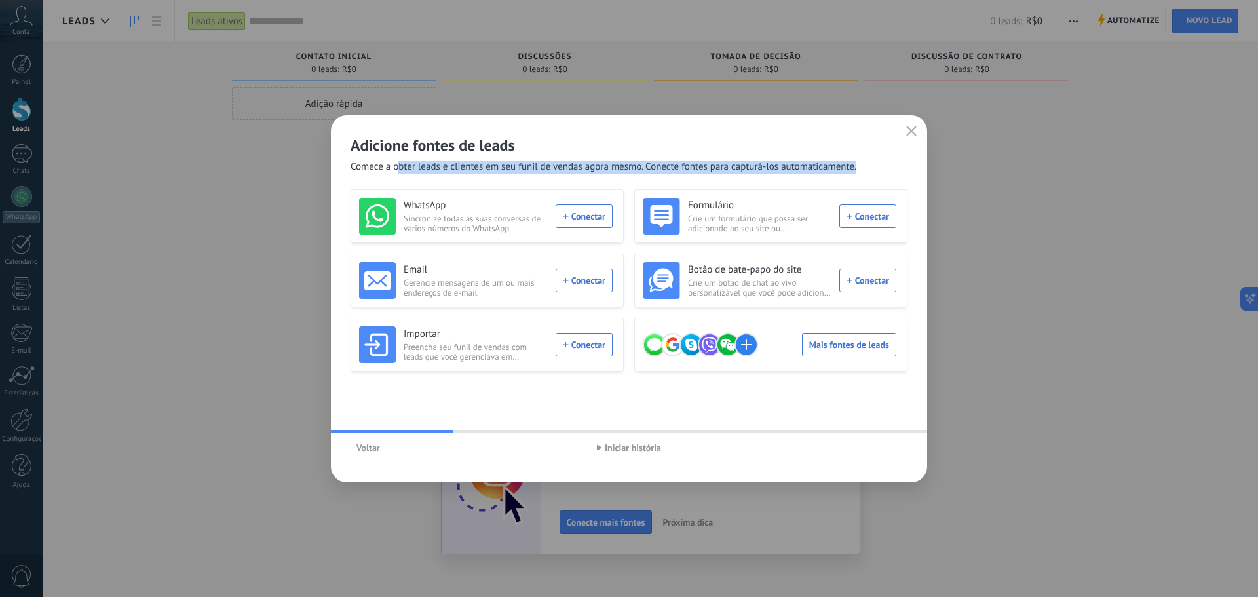
drag, startPoint x: 403, startPoint y: 164, endPoint x: 546, endPoint y: 175, distance: 143.2
click at [546, 175] on div "Adicione fontes de leads Comece a obter leads e clientes em seu funil de vendas…" at bounding box center [629, 298] width 596 height 367
click at [559, 170] on span "Comece a obter leads e clientes em seu funil de vendas agora mesmo. Conecte fon…" at bounding box center [603, 166] width 506 height 13
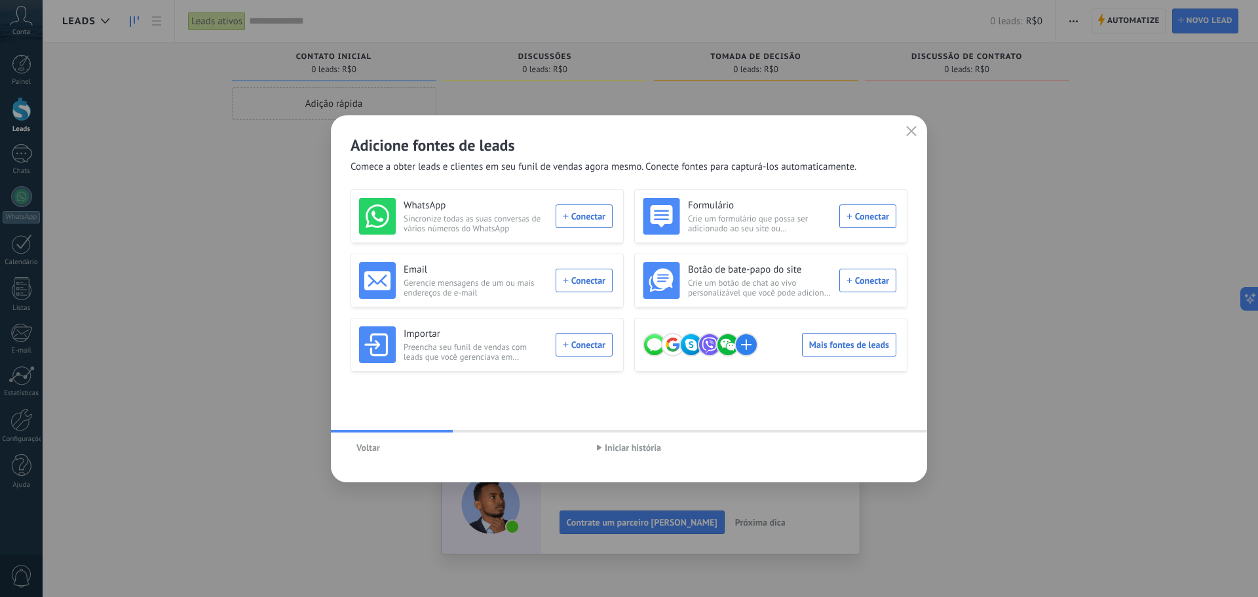
click at [920, 135] on div "Adicione fontes de leads Comece a obter leads e clientes em seu funil de vendas…" at bounding box center [629, 144] width 596 height 58
click at [913, 131] on icon "button" at bounding box center [911, 131] width 10 height 10
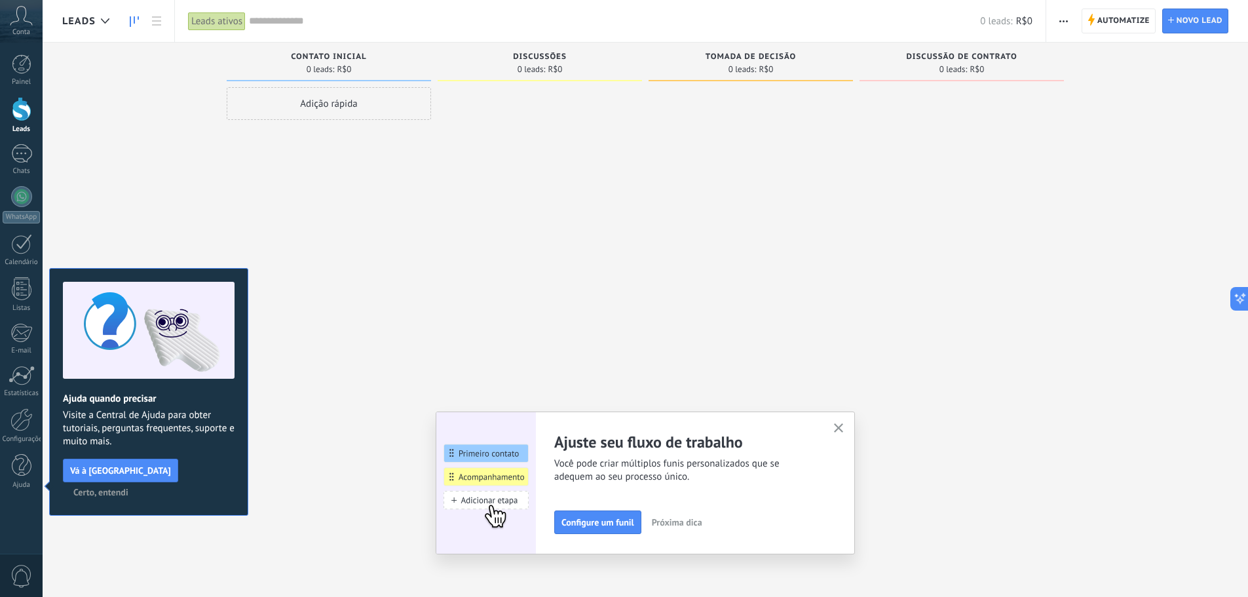
click at [128, 487] on span "Certo, entendi" at bounding box center [100, 491] width 55 height 9
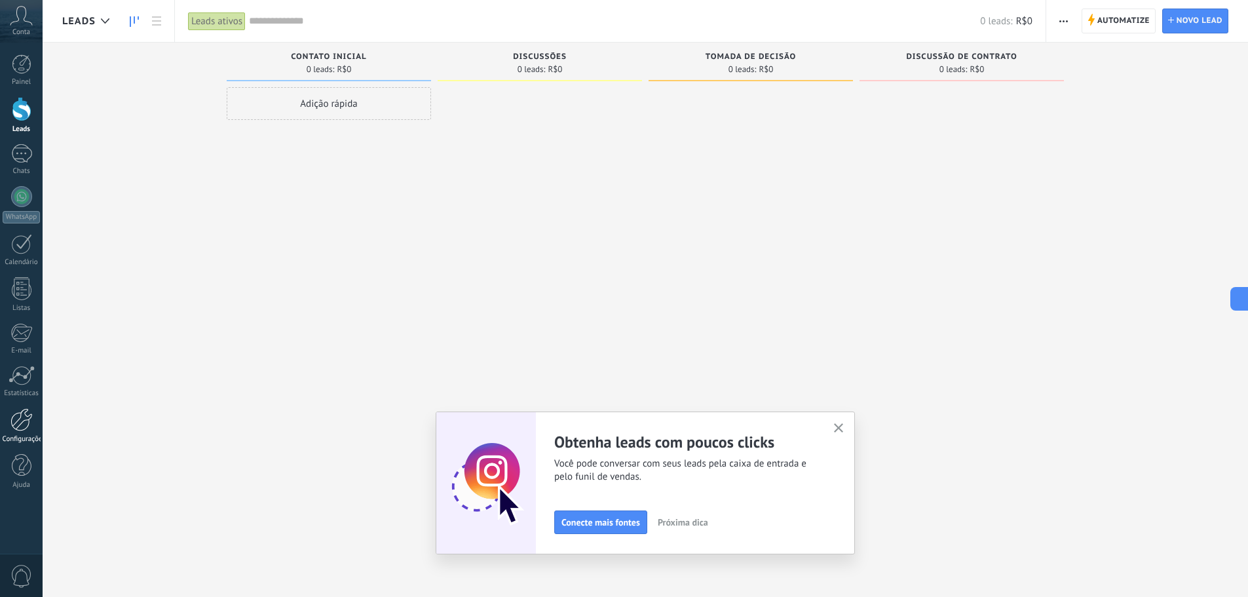
click at [20, 425] on div at bounding box center [21, 419] width 22 height 23
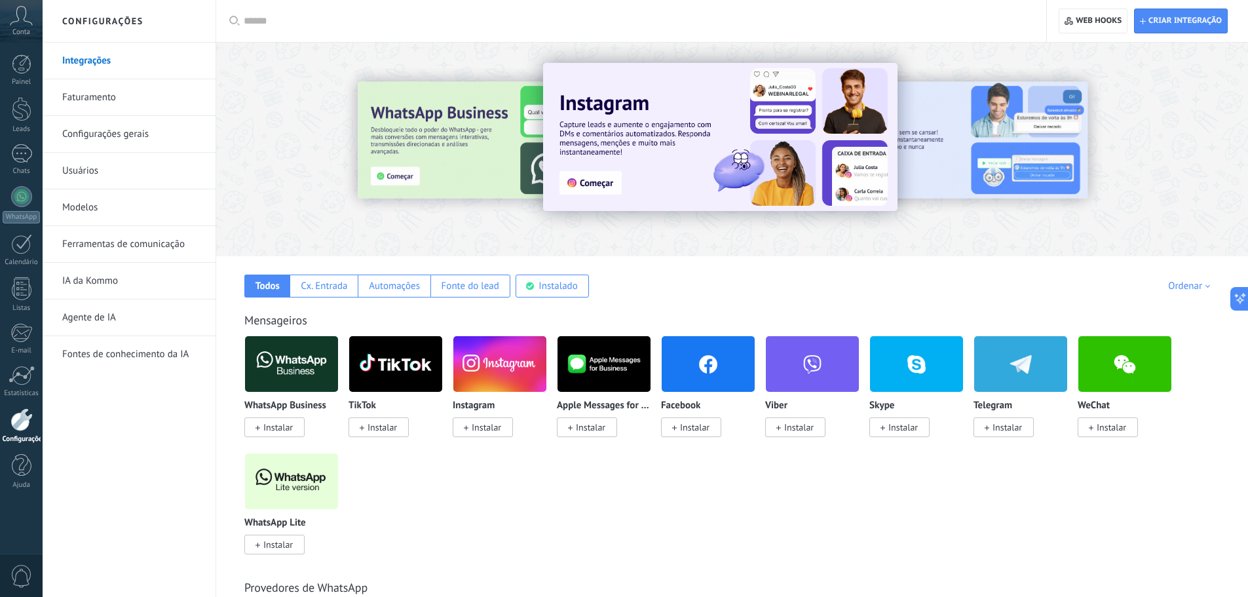
click at [121, 94] on link "Faturamento" at bounding box center [132, 97] width 140 height 37
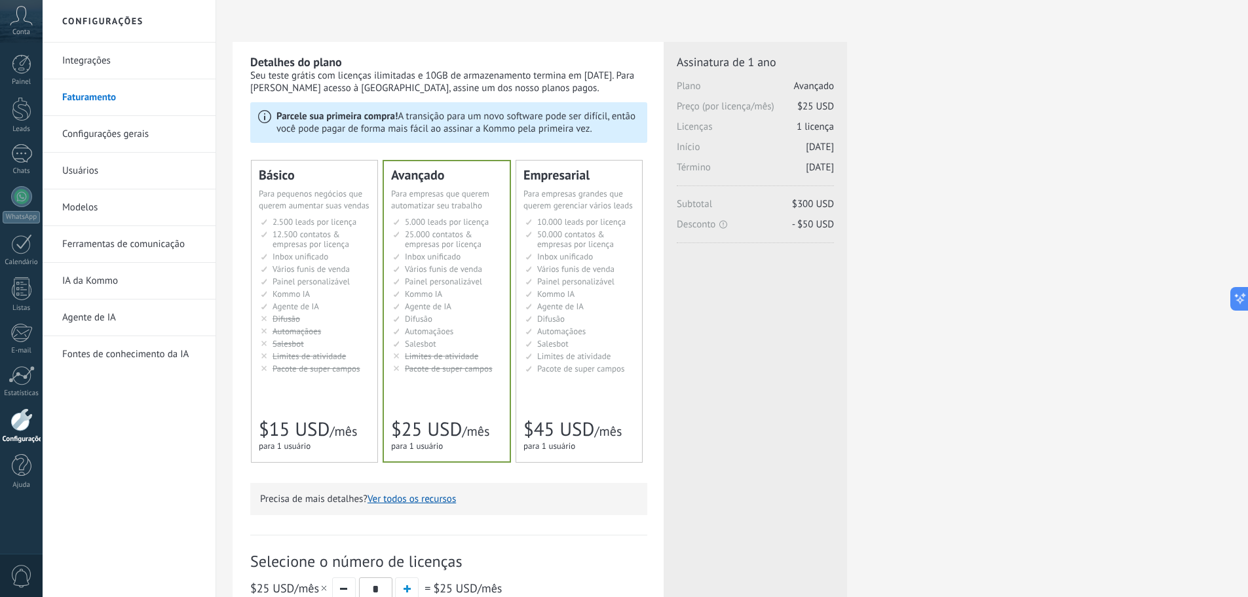
click at [124, 132] on link "Configurações gerais" at bounding box center [132, 134] width 140 height 37
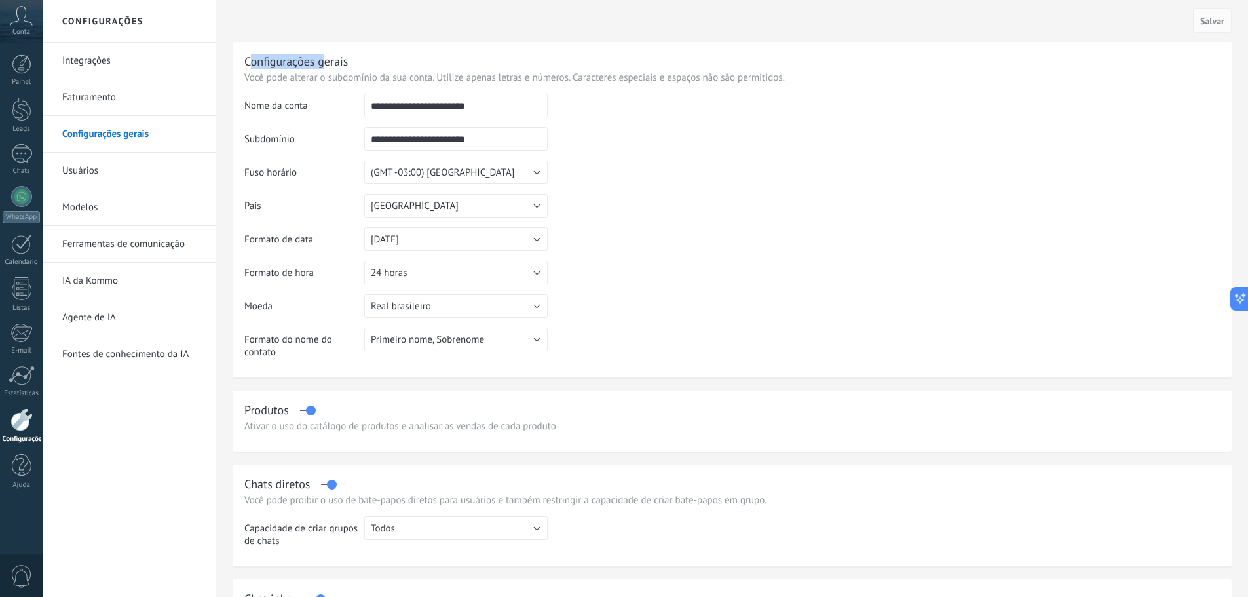
drag, startPoint x: 252, startPoint y: 64, endPoint x: 365, endPoint y: 63, distance: 113.3
click at [337, 65] on div "Configurações gerais" at bounding box center [296, 61] width 104 height 15
click at [366, 62] on div "Configurações gerais" at bounding box center [731, 61] width 975 height 15
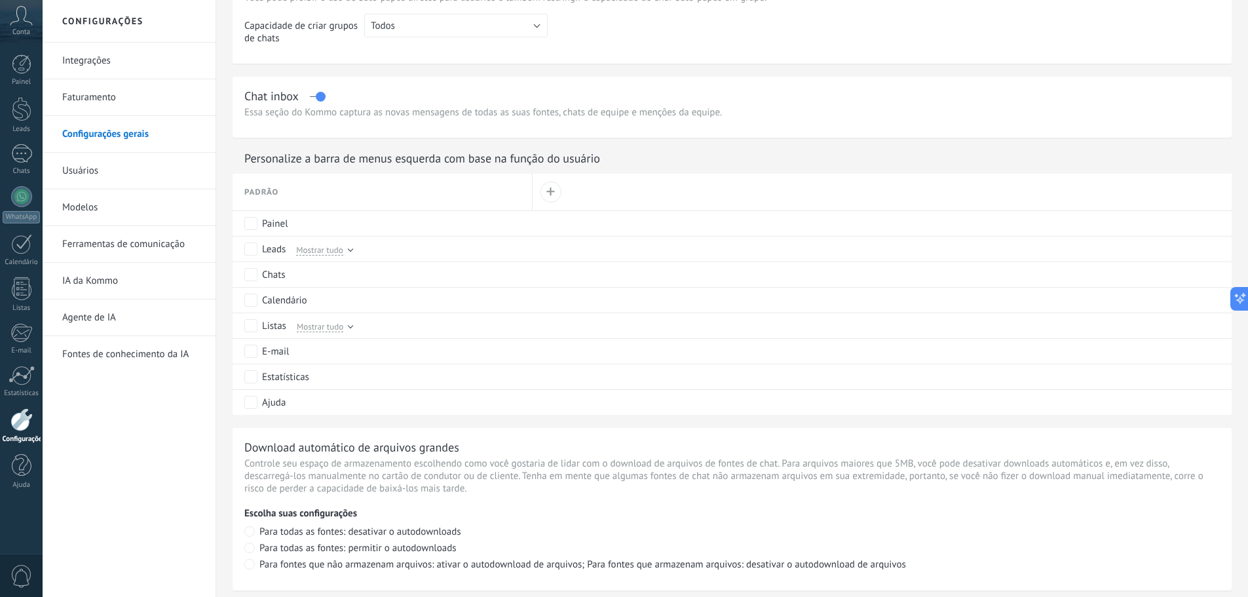
scroll to position [524, 0]
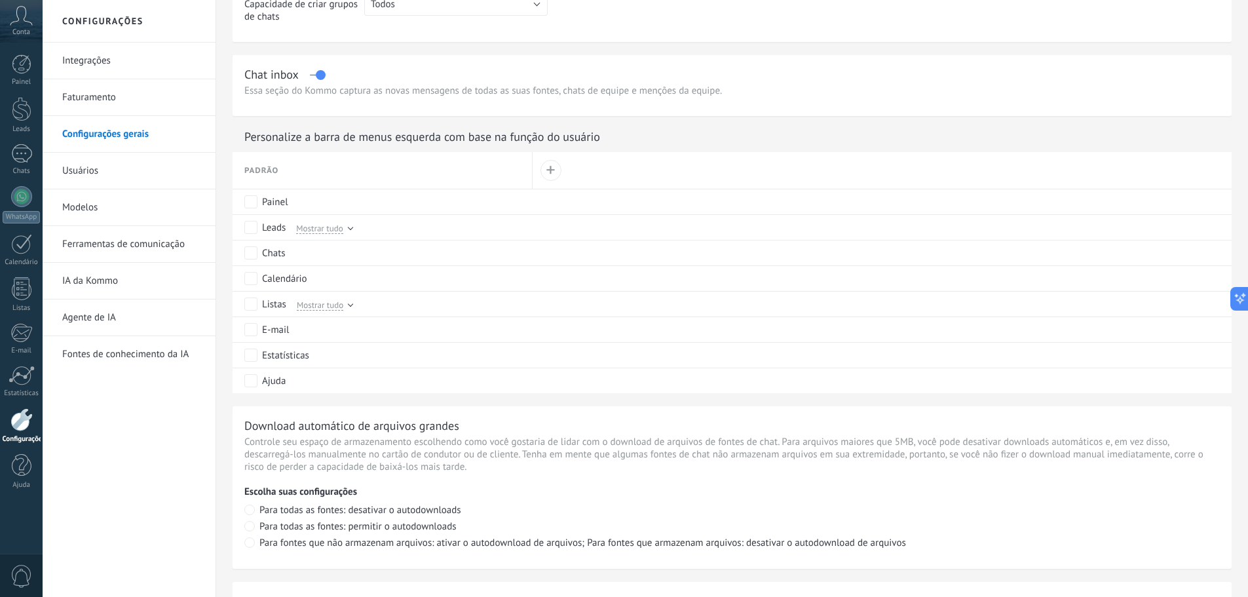
click at [105, 94] on link "Faturamento" at bounding box center [132, 97] width 140 height 37
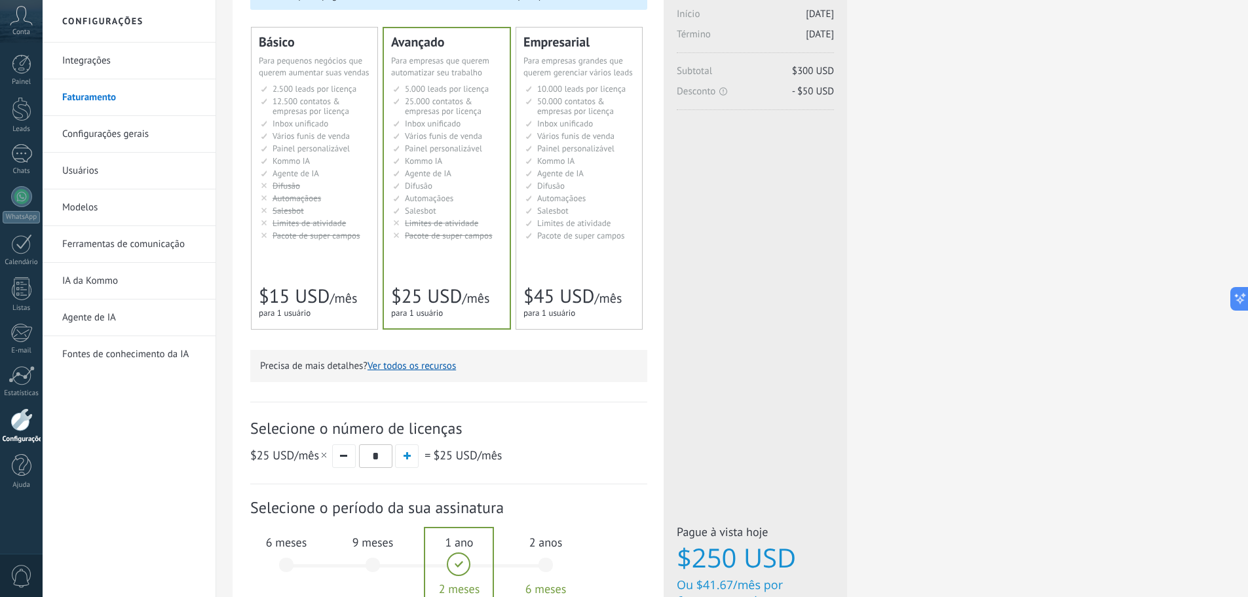
scroll to position [94, 0]
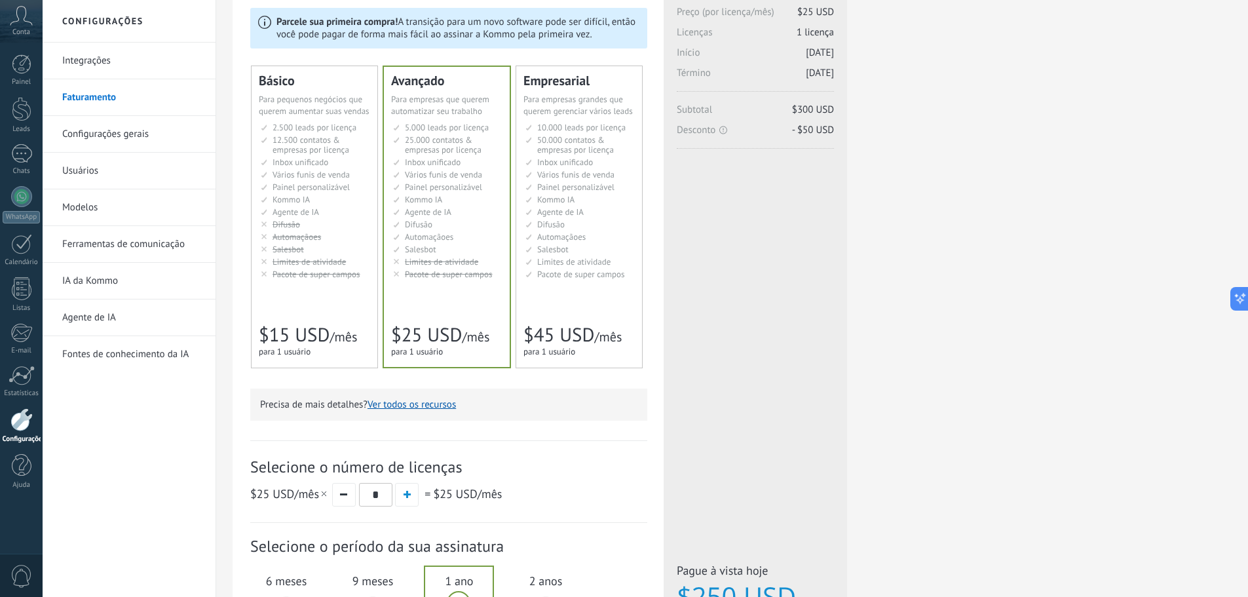
click at [290, 286] on div "Básico Для увеличения продаж в малом бизнесе For small businesses that want to …" at bounding box center [315, 216] width 126 height 301
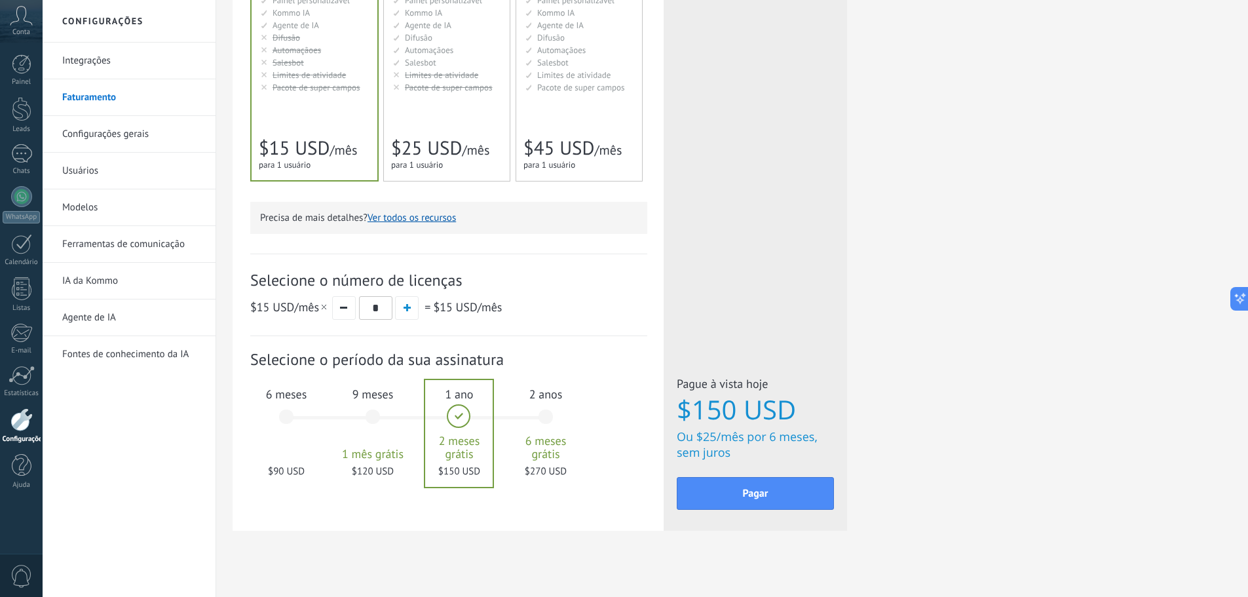
scroll to position [291, 0]
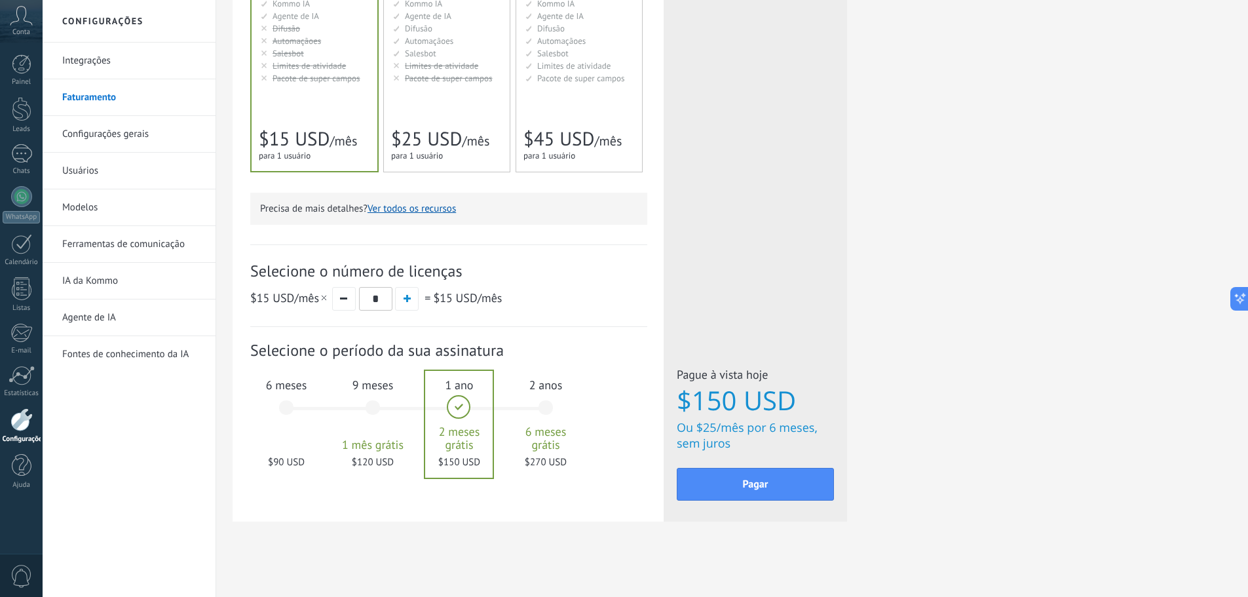
click at [286, 435] on div "6 meses $90 USD" at bounding box center [286, 413] width 71 height 92
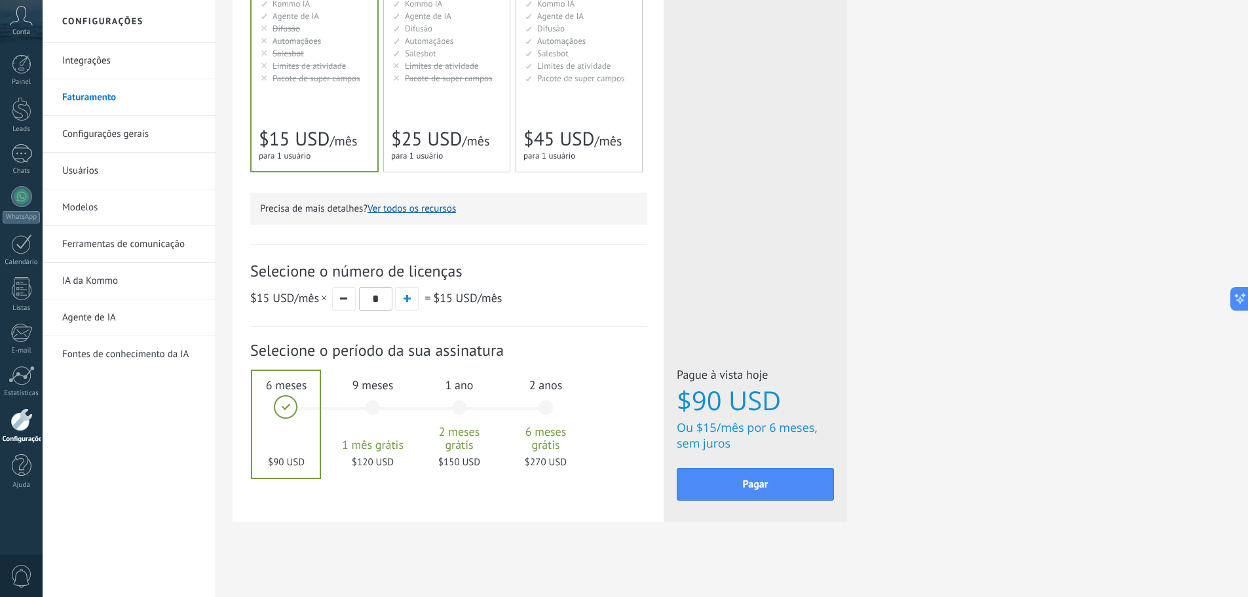
click at [101, 284] on link "IA da Kommo" at bounding box center [132, 281] width 140 height 37
